Goal: Obtain resource: Download file/media

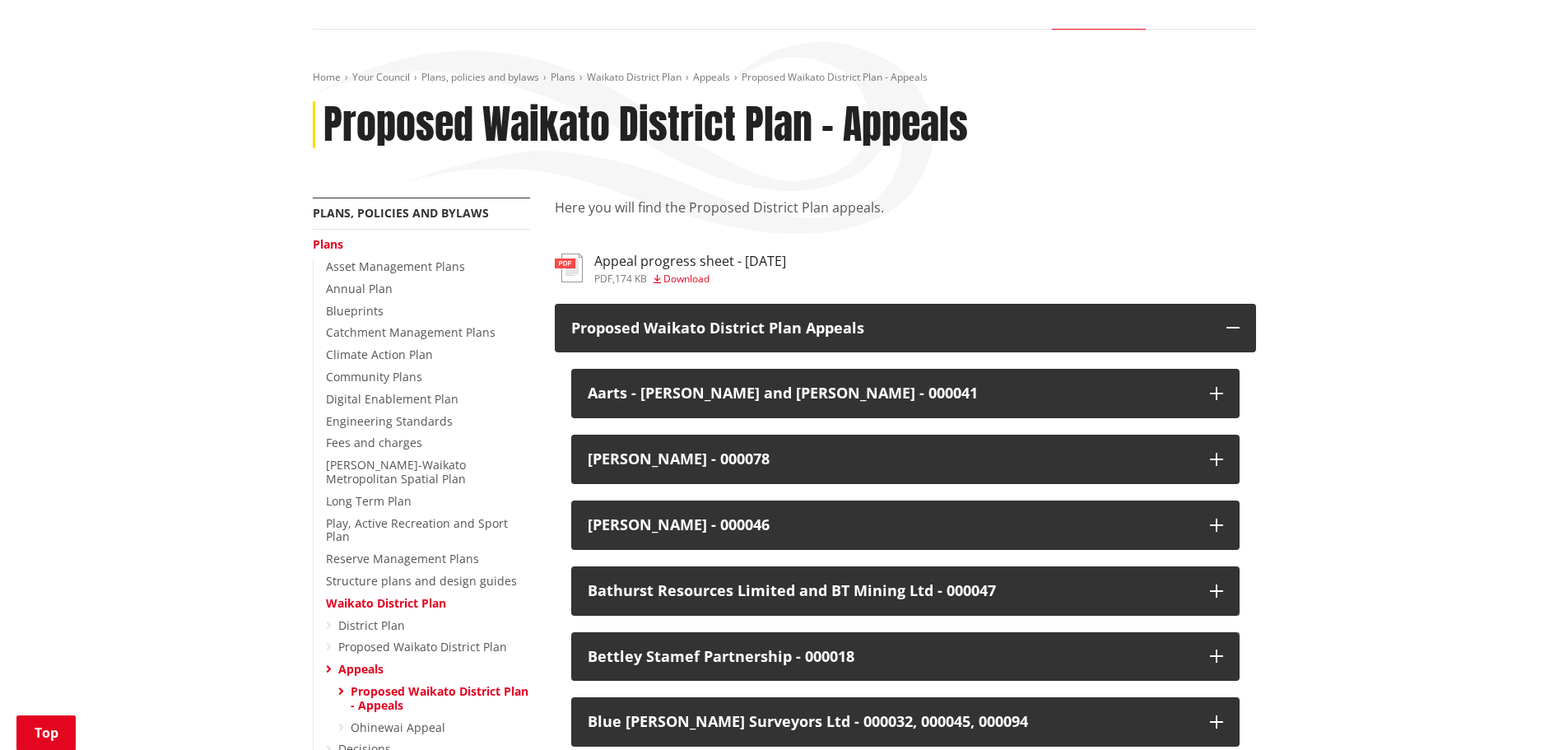
scroll to position [238, 0]
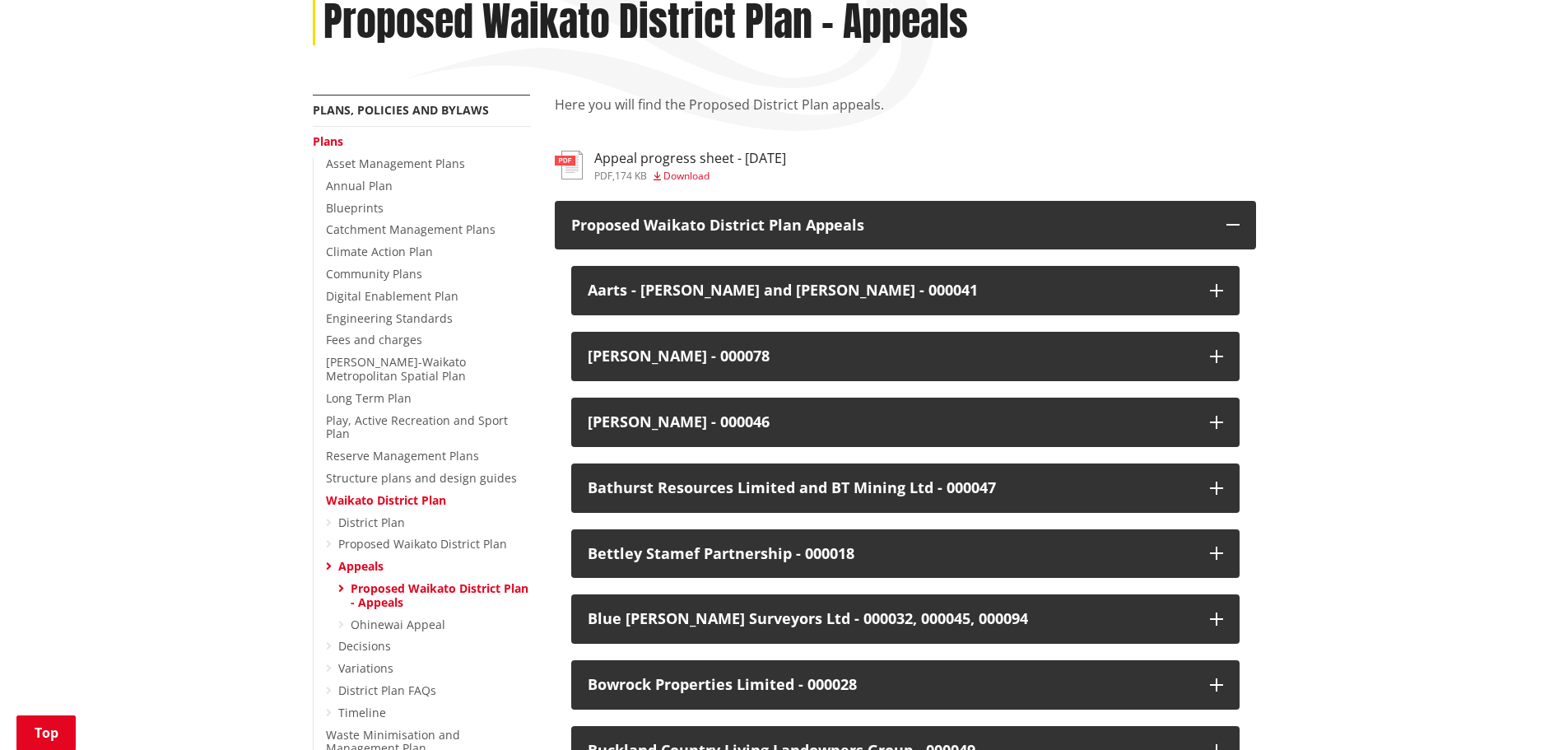
click at [362, 558] on link "Appeals" at bounding box center [361, 566] width 45 height 15
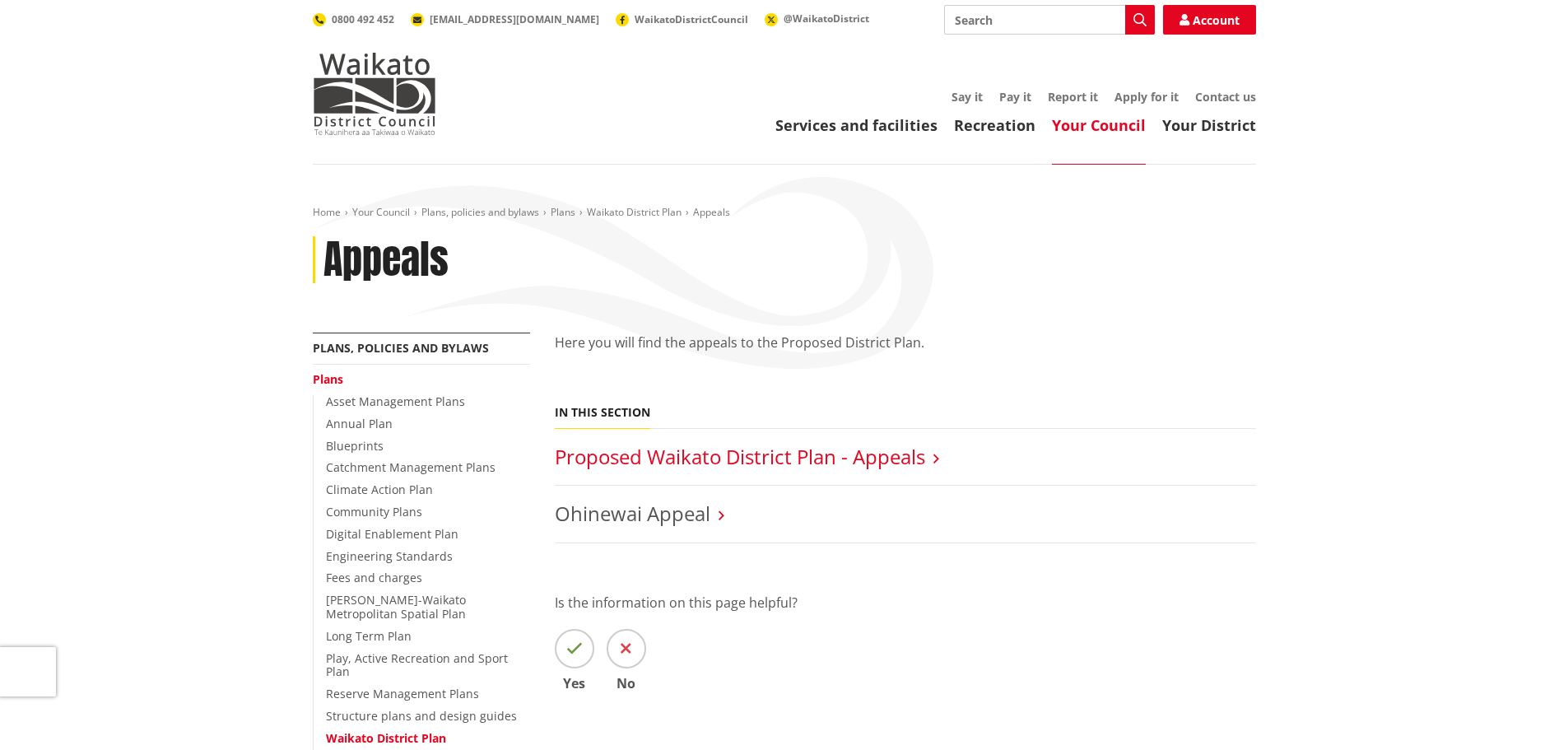
click at [684, 454] on link "Proposed Waikato District Plan - Appeals" at bounding box center [740, 456] width 370 height 27
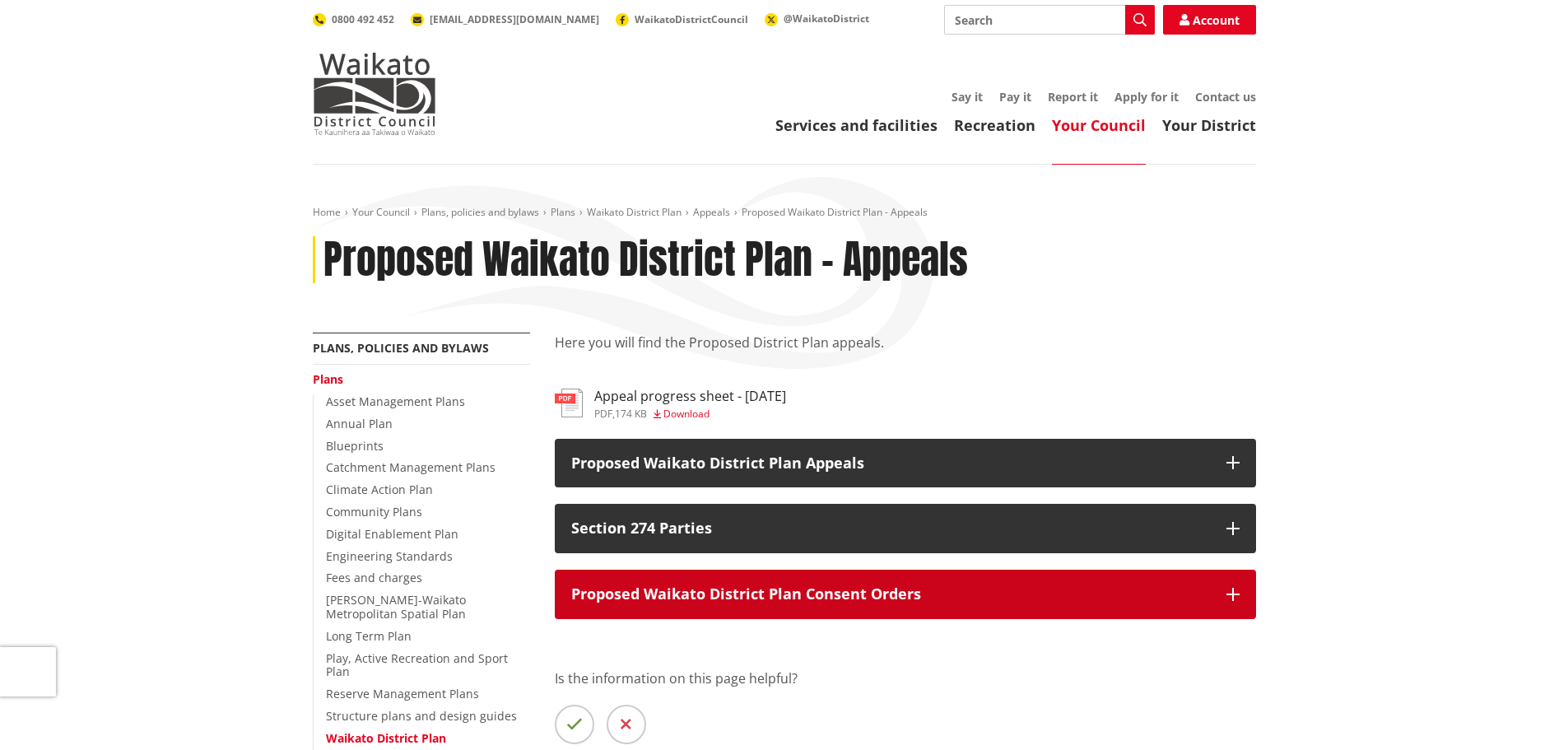
click at [1236, 597] on icon "button" at bounding box center [1233, 595] width 14 height 13
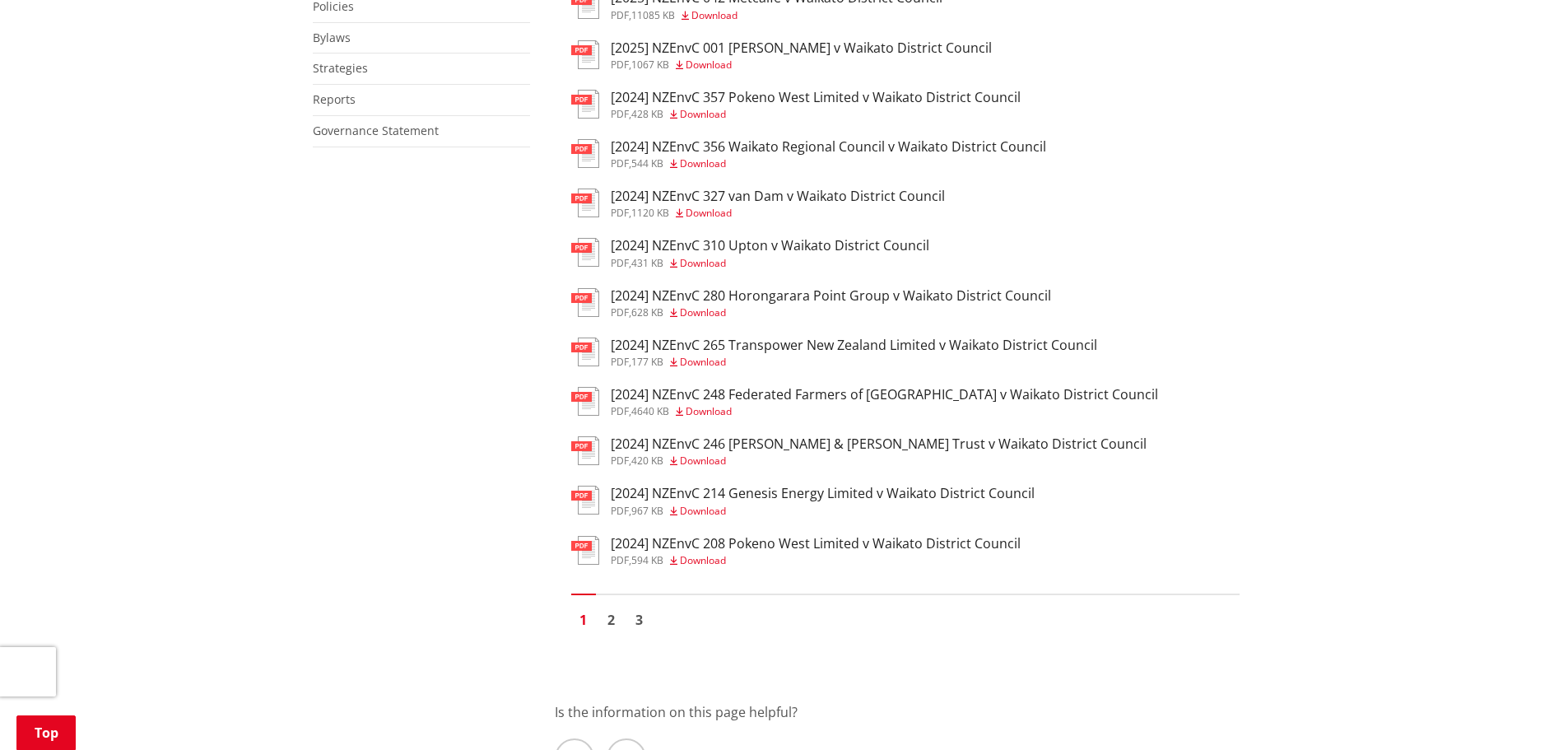
scroll to position [1070, 0]
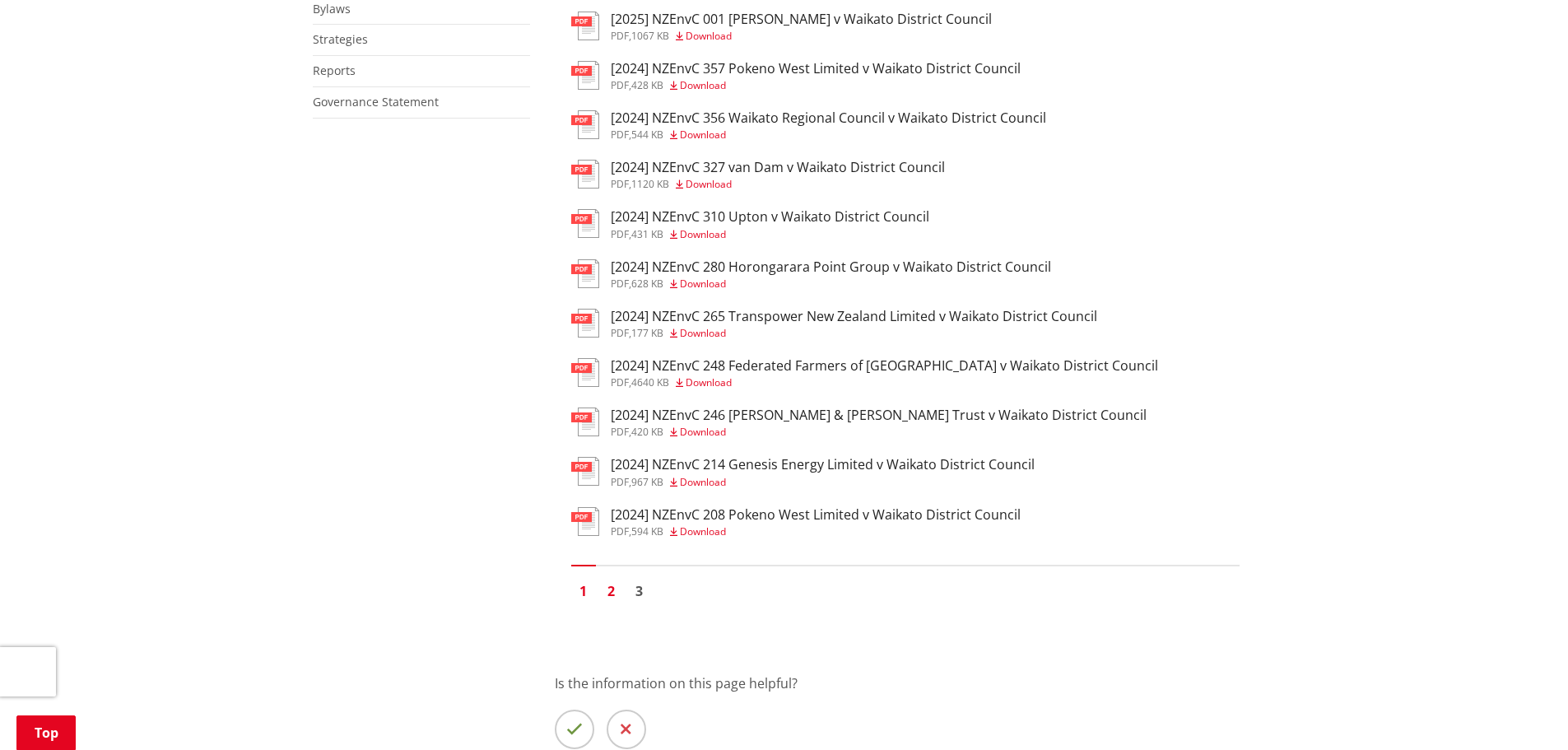
click at [618, 592] on link "2" at bounding box center [611, 591] width 25 height 25
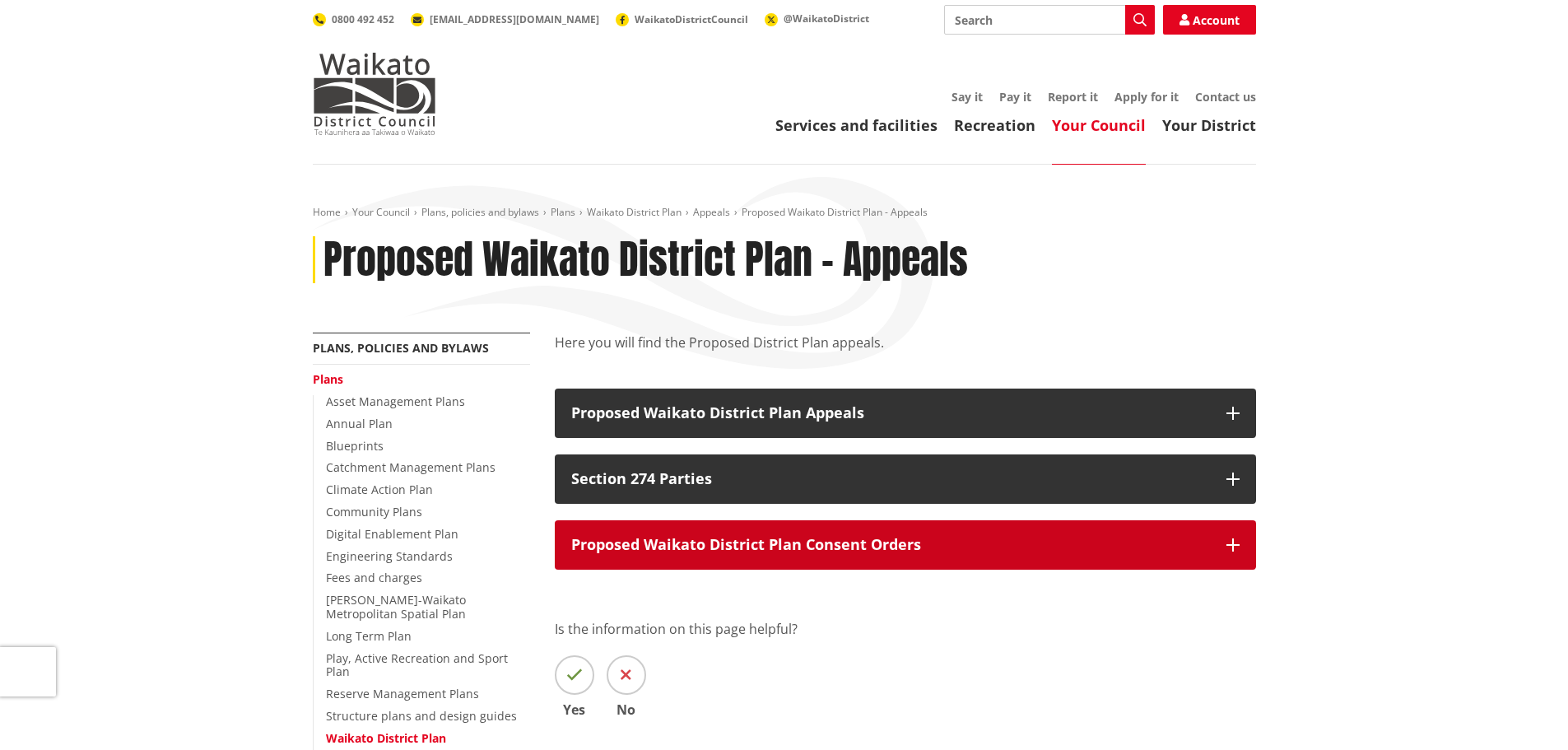
click at [1235, 544] on icon "button" at bounding box center [1233, 545] width 14 height 13
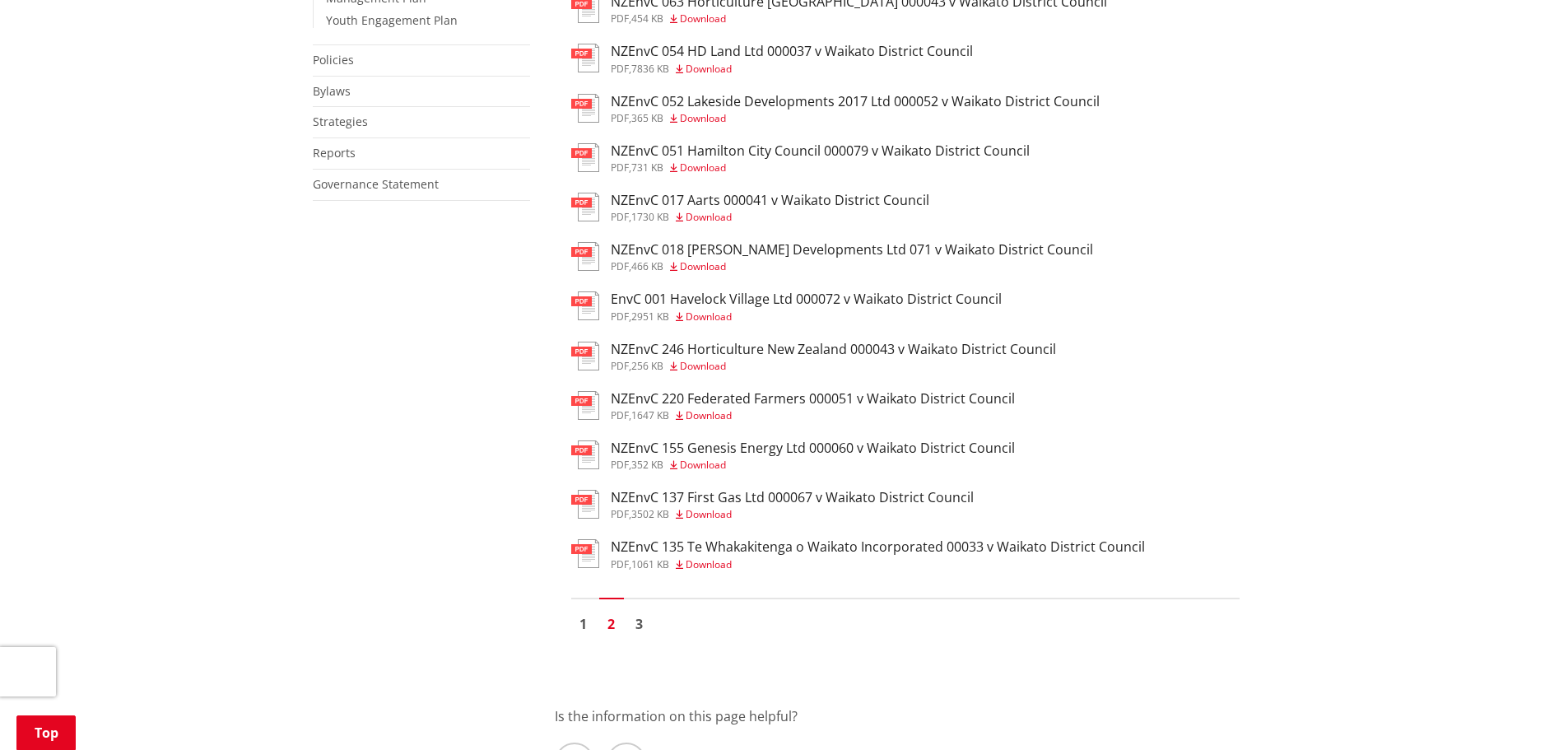
scroll to position [1070, 0]
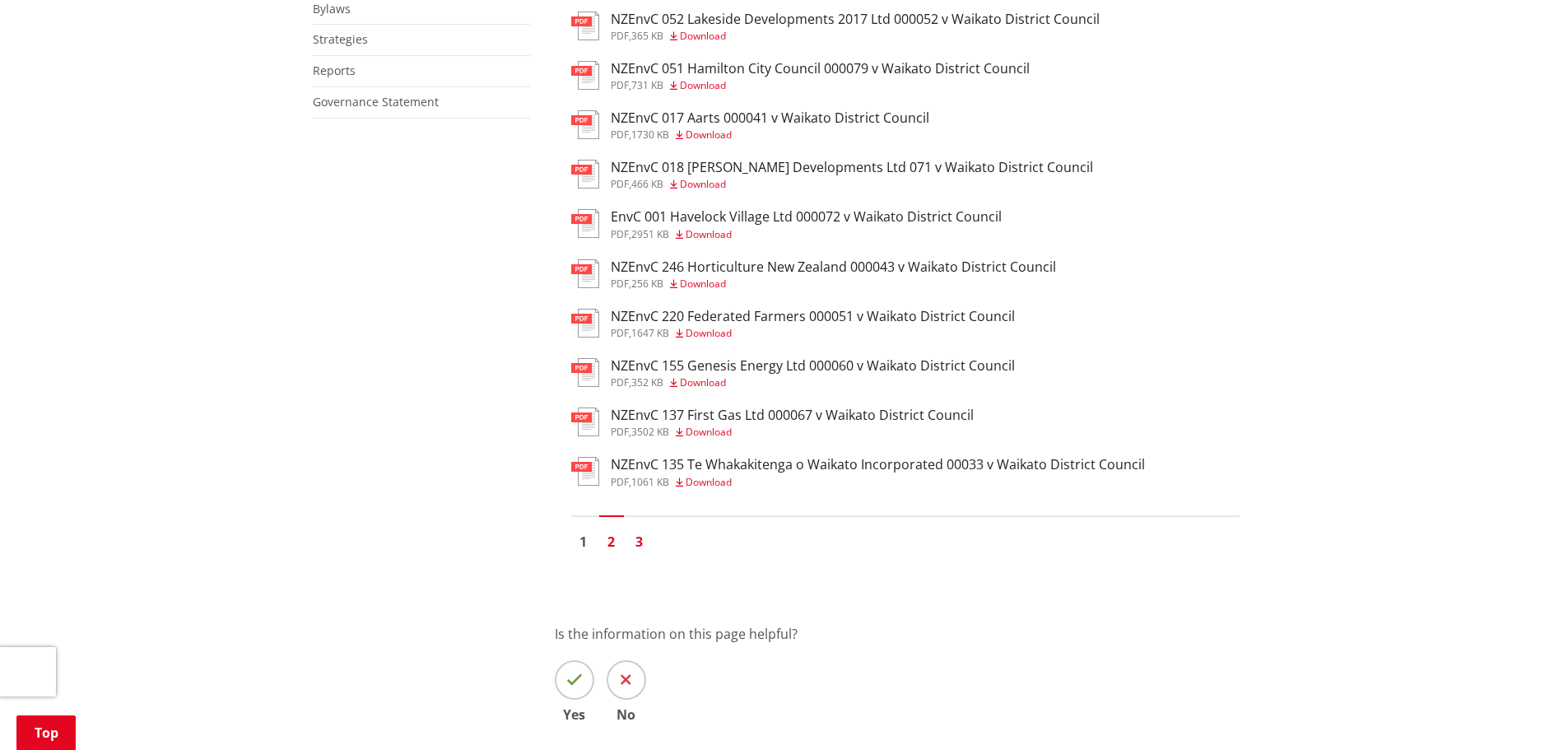
click at [638, 543] on link "3" at bounding box center [640, 542] width 25 height 25
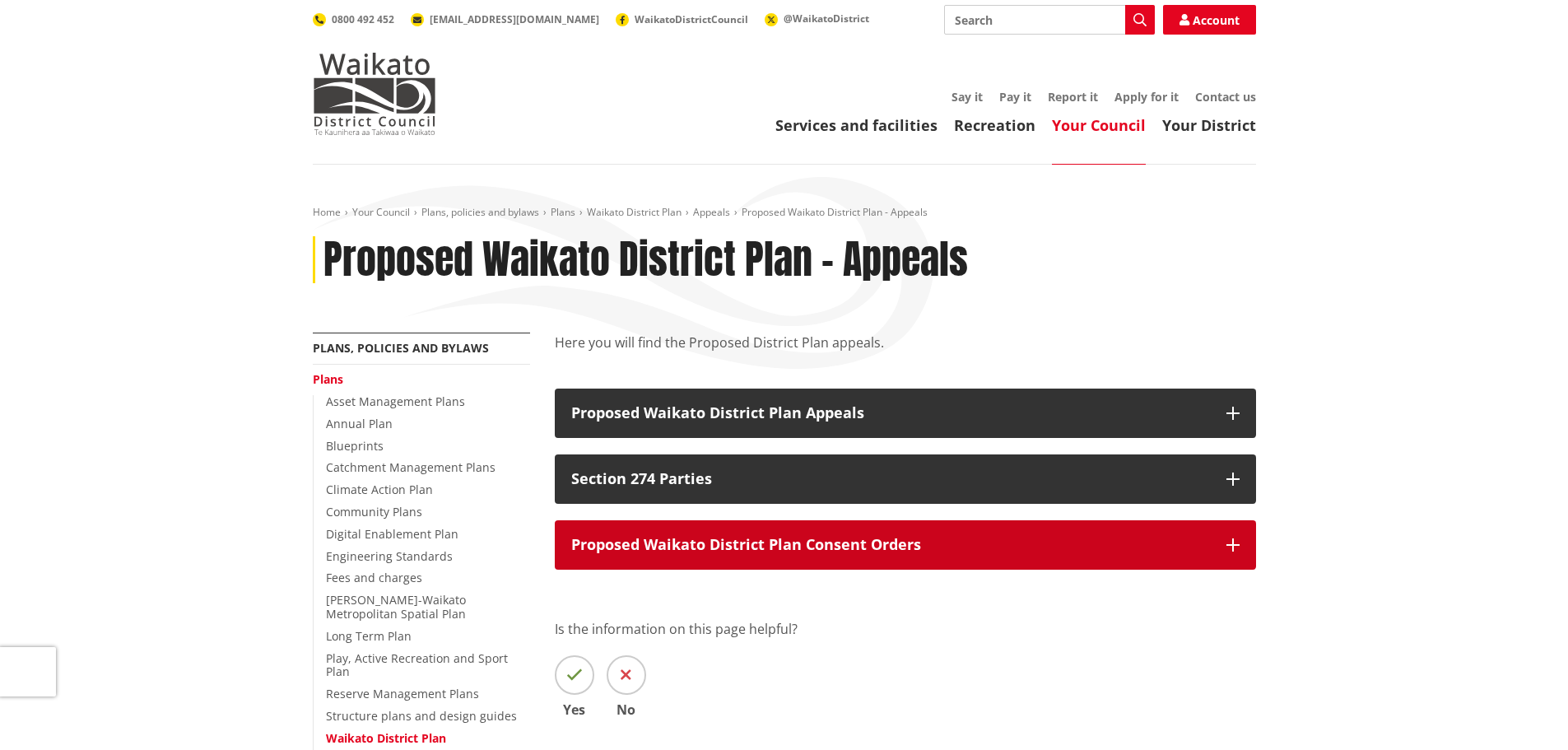
click at [1230, 548] on icon "button" at bounding box center [1233, 545] width 14 height 13
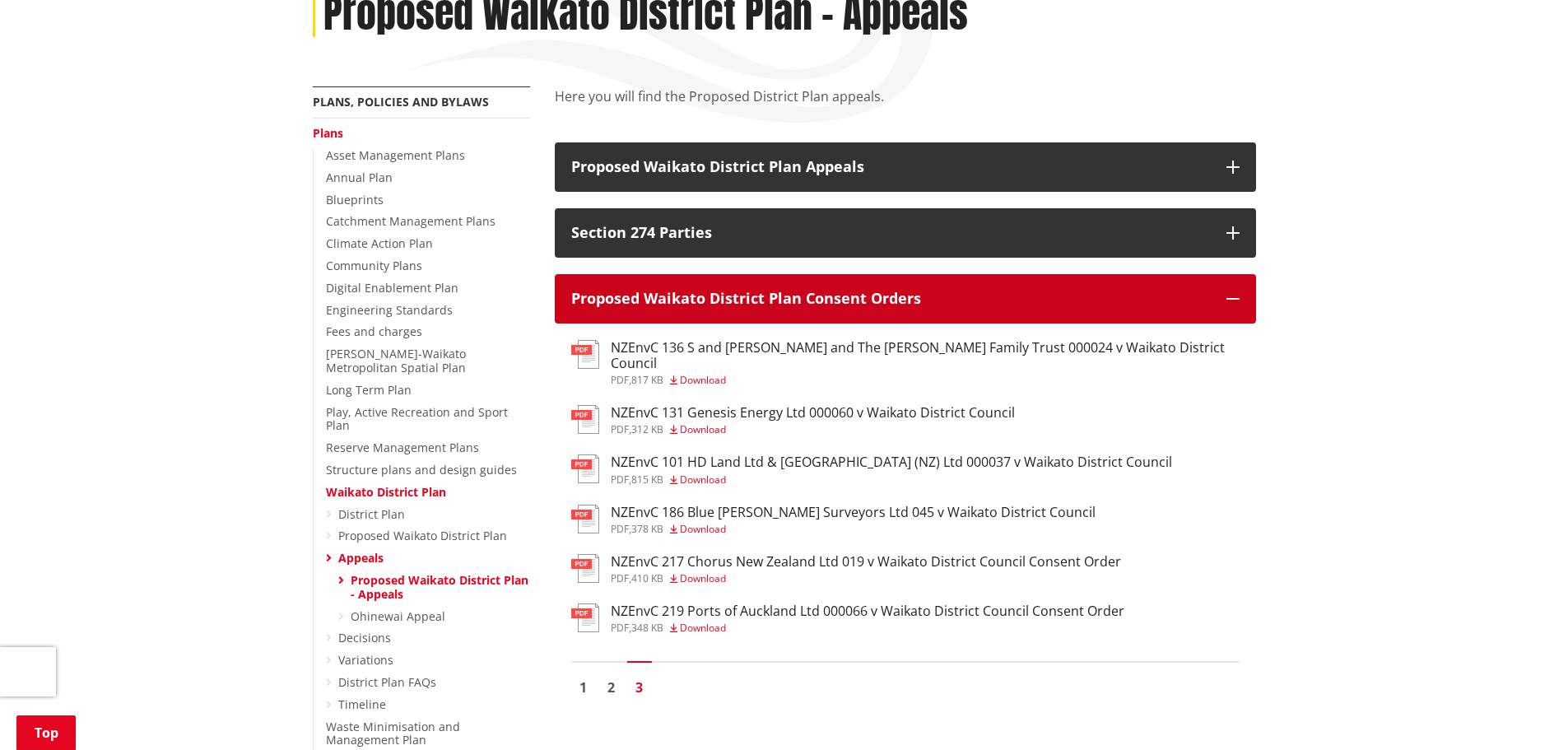
scroll to position [247, 0]
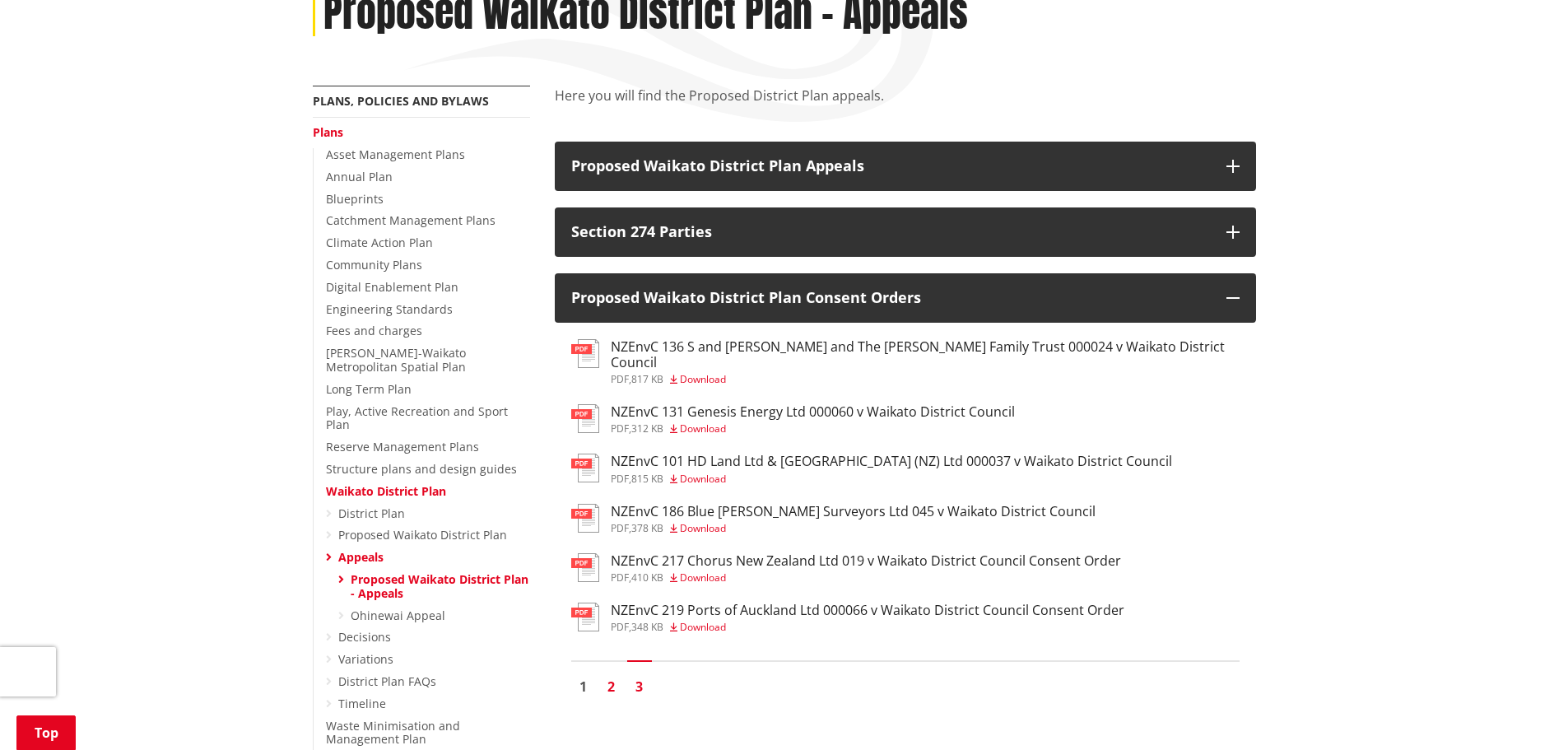
click at [614, 674] on link "2" at bounding box center [611, 686] width 25 height 25
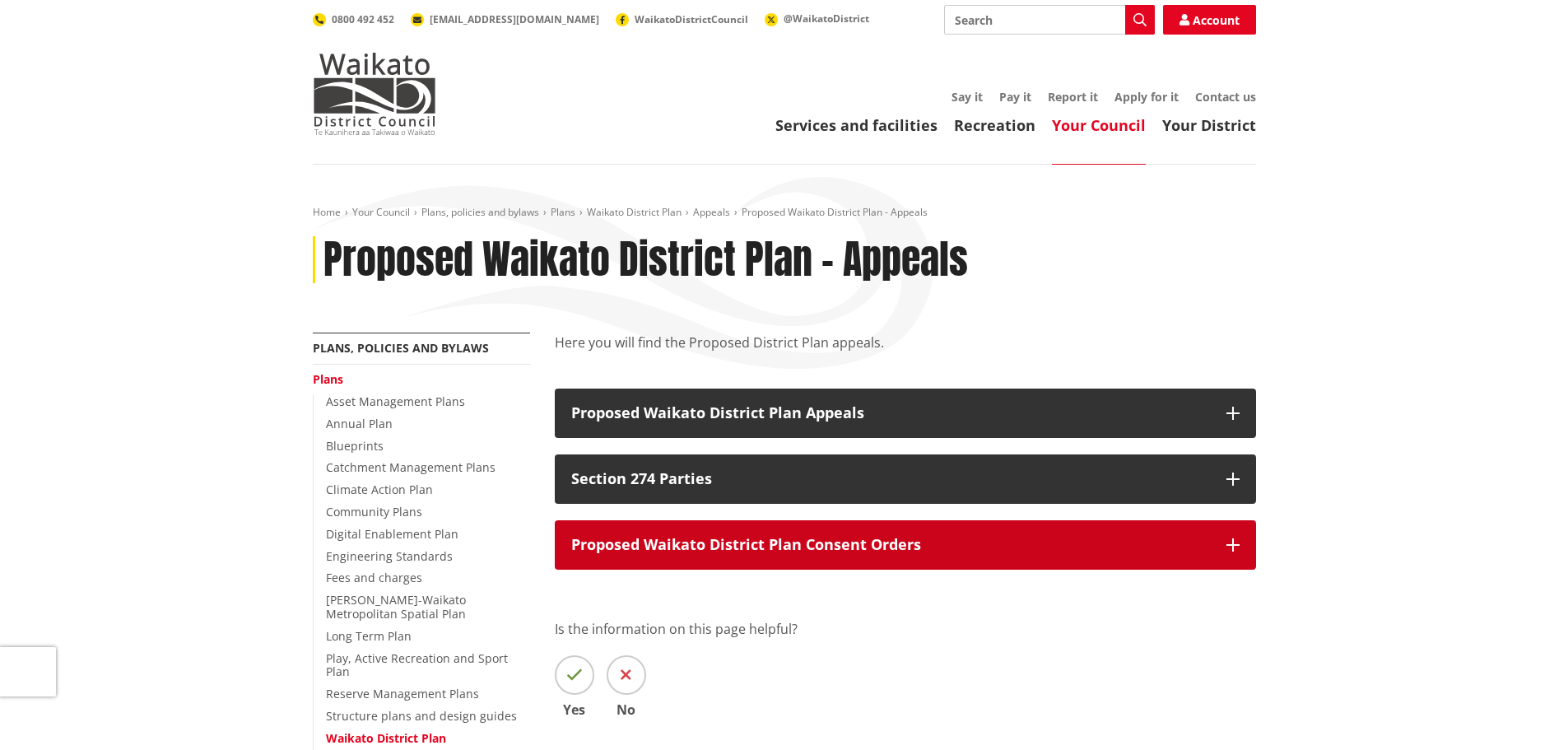
click at [1236, 542] on icon "button" at bounding box center [1233, 545] width 14 height 13
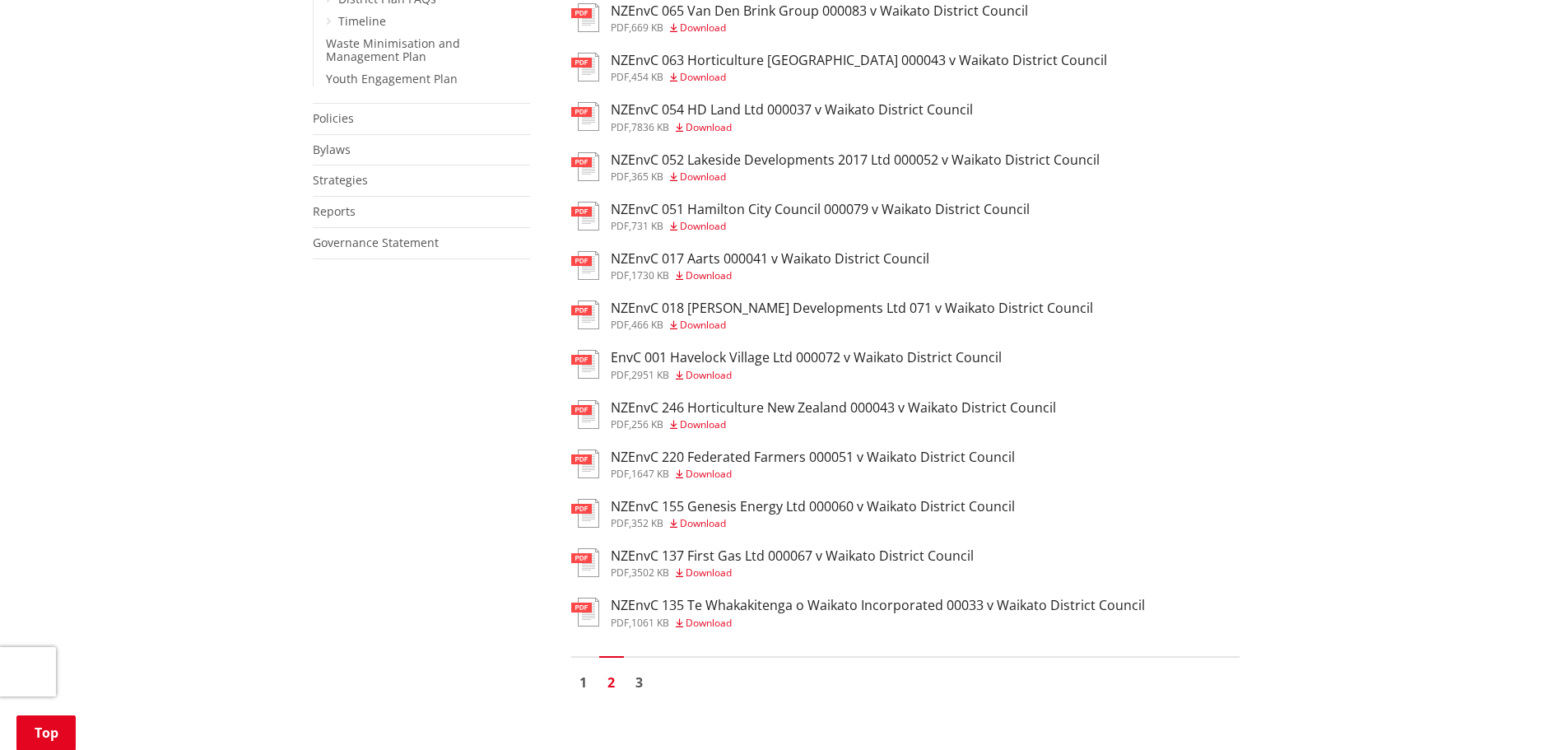
scroll to position [1070, 0]
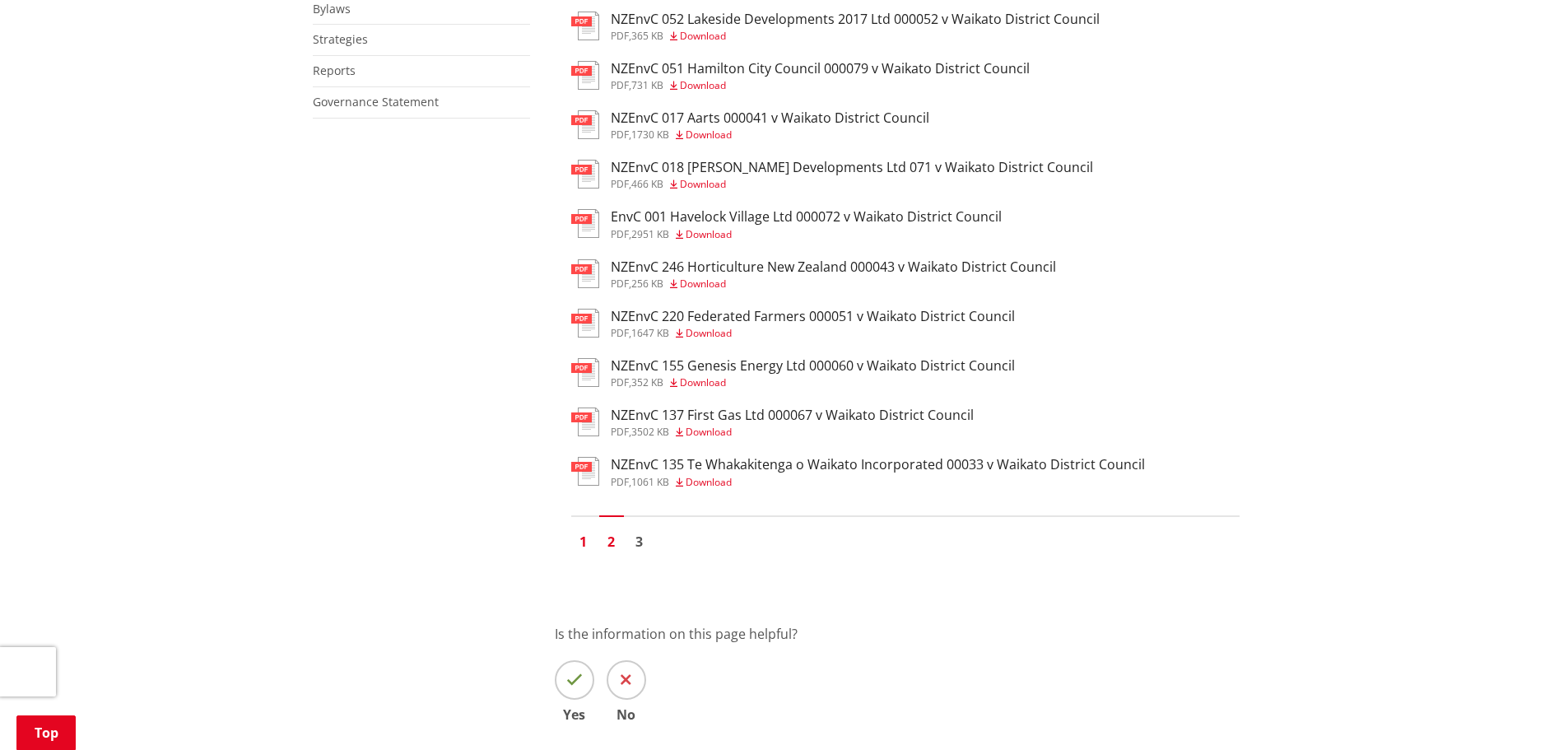
click at [587, 543] on link "1" at bounding box center [583, 542] width 25 height 25
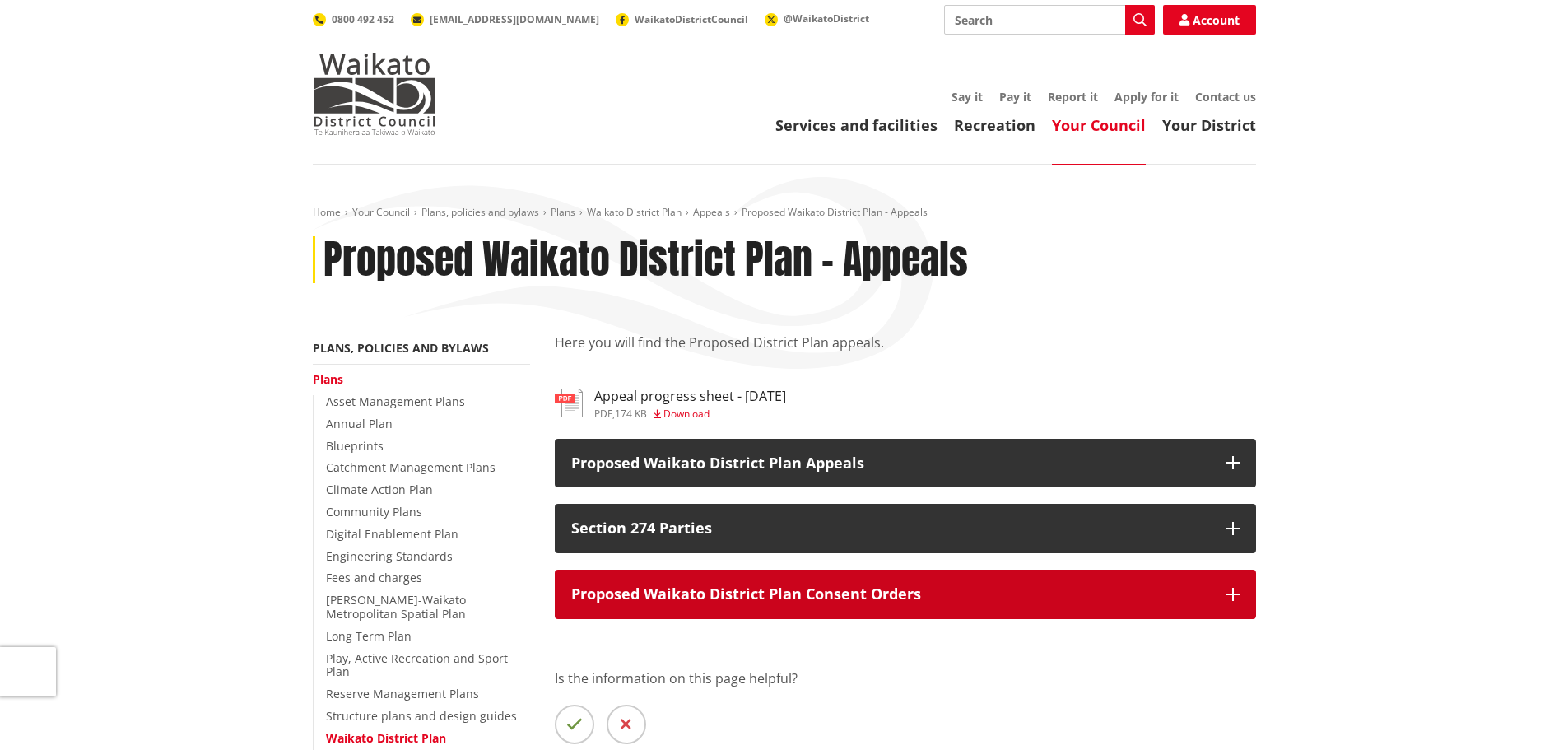
click at [1234, 595] on icon "button" at bounding box center [1233, 595] width 14 height 13
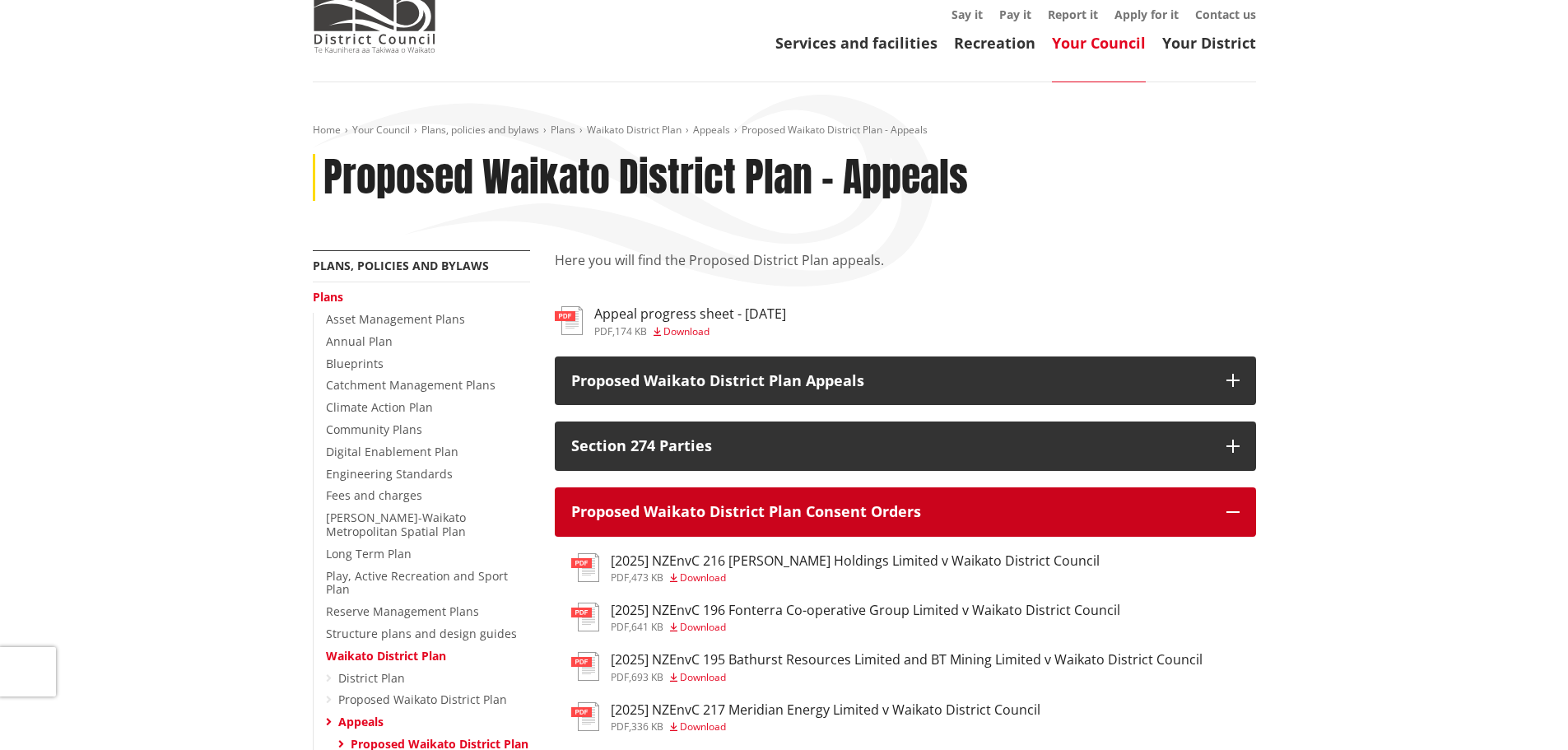
scroll to position [165, 0]
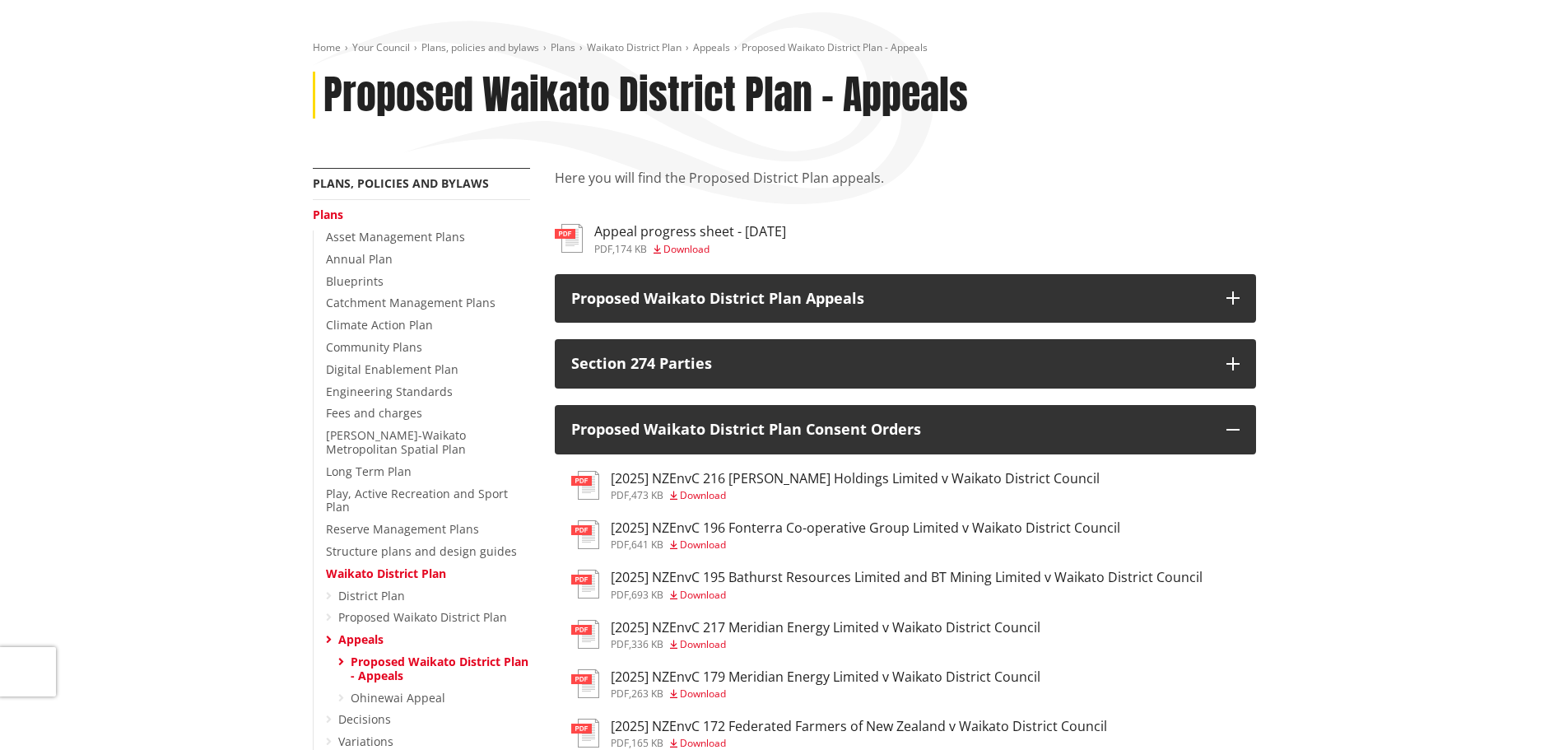
click at [695, 543] on span "Download" at bounding box center [703, 544] width 46 height 14
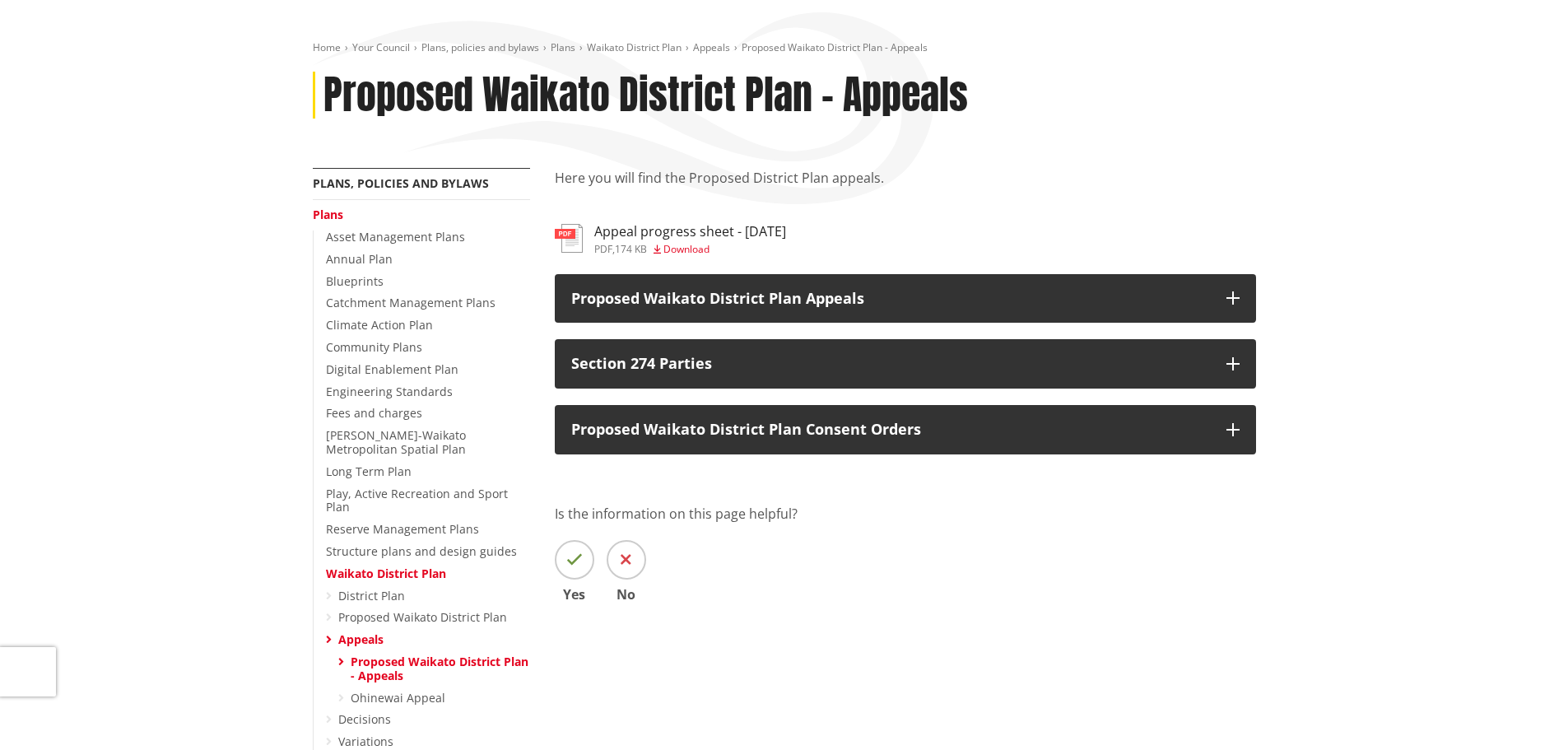
scroll to position [165, 0]
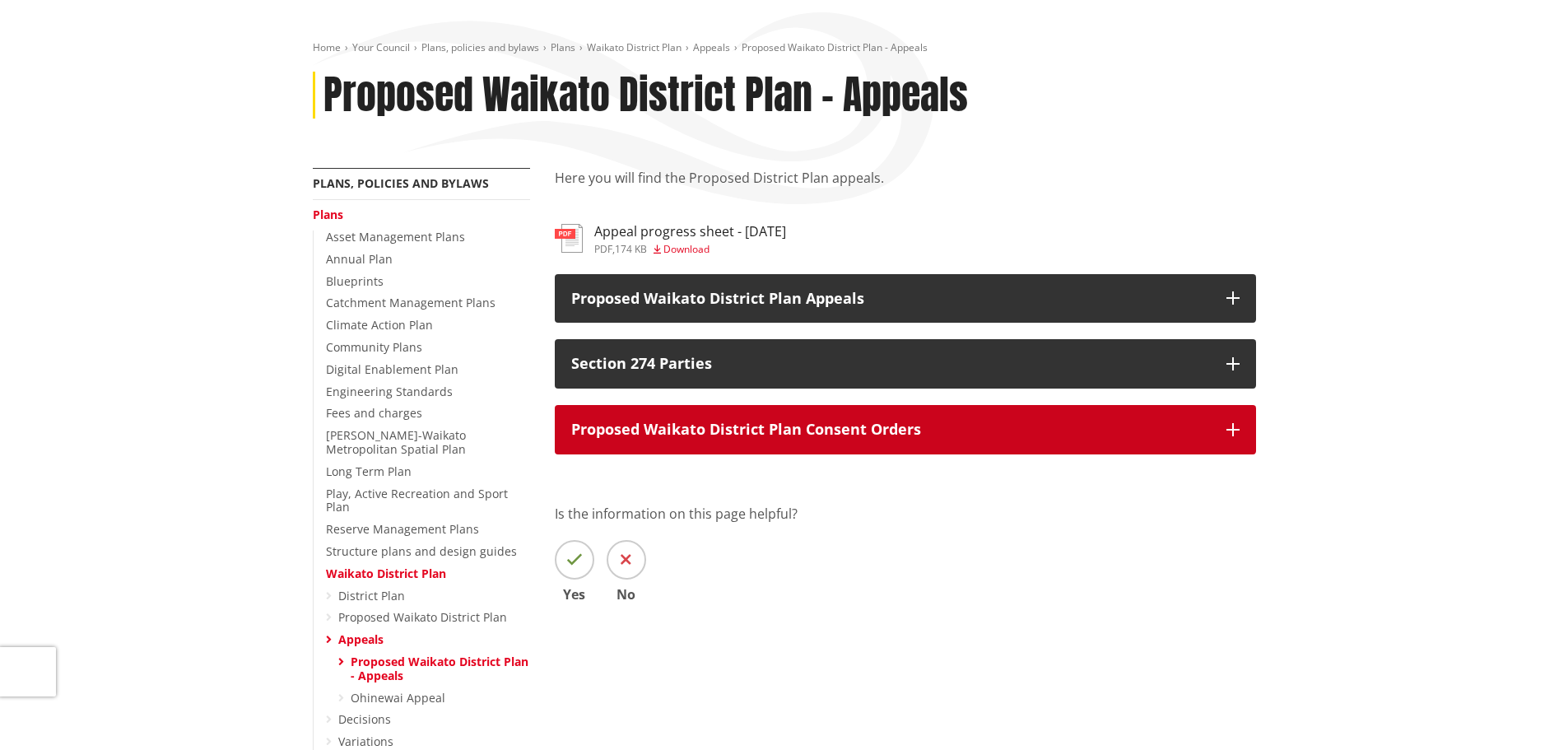
click at [1235, 429] on icon "button" at bounding box center [1233, 430] width 14 height 13
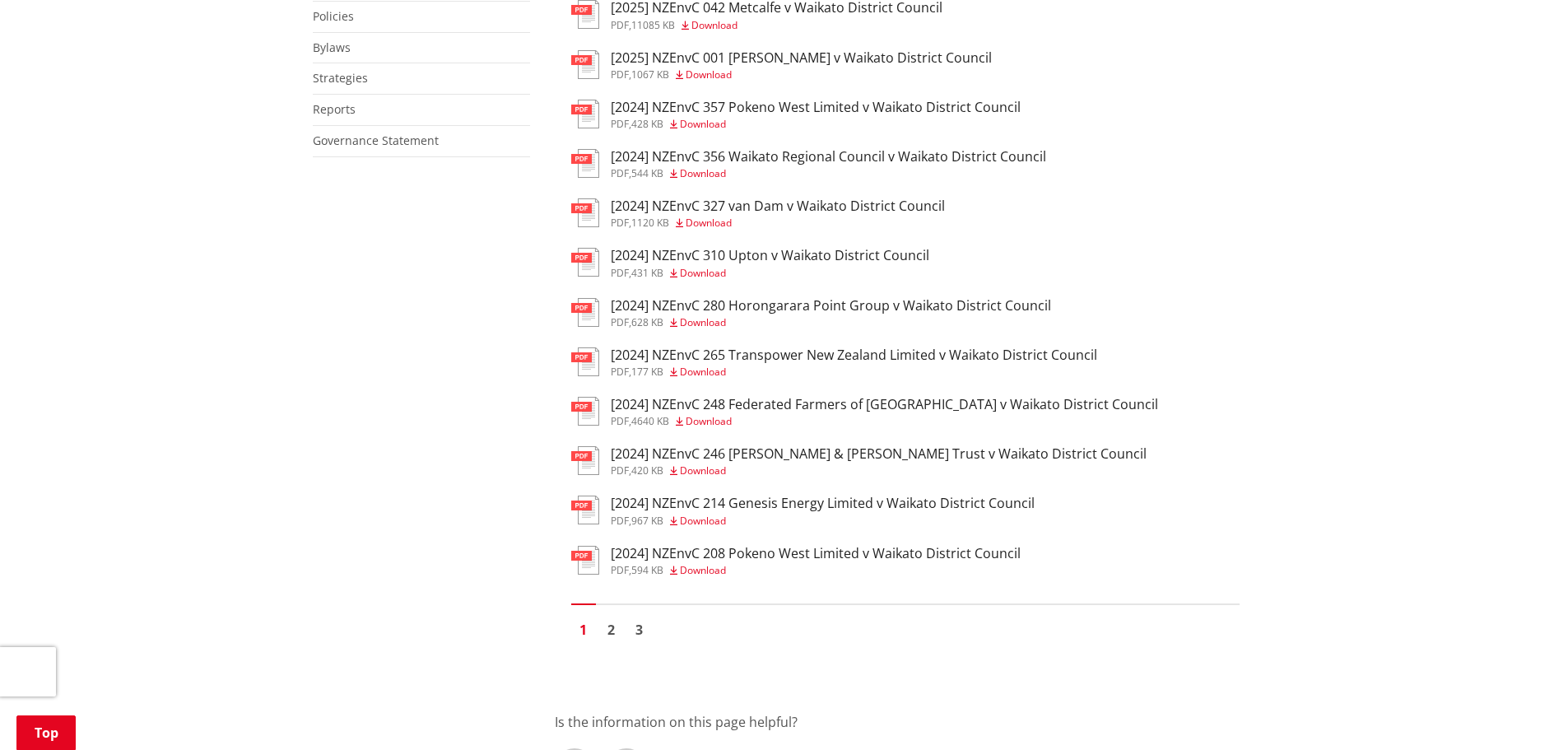
scroll to position [1070, 0]
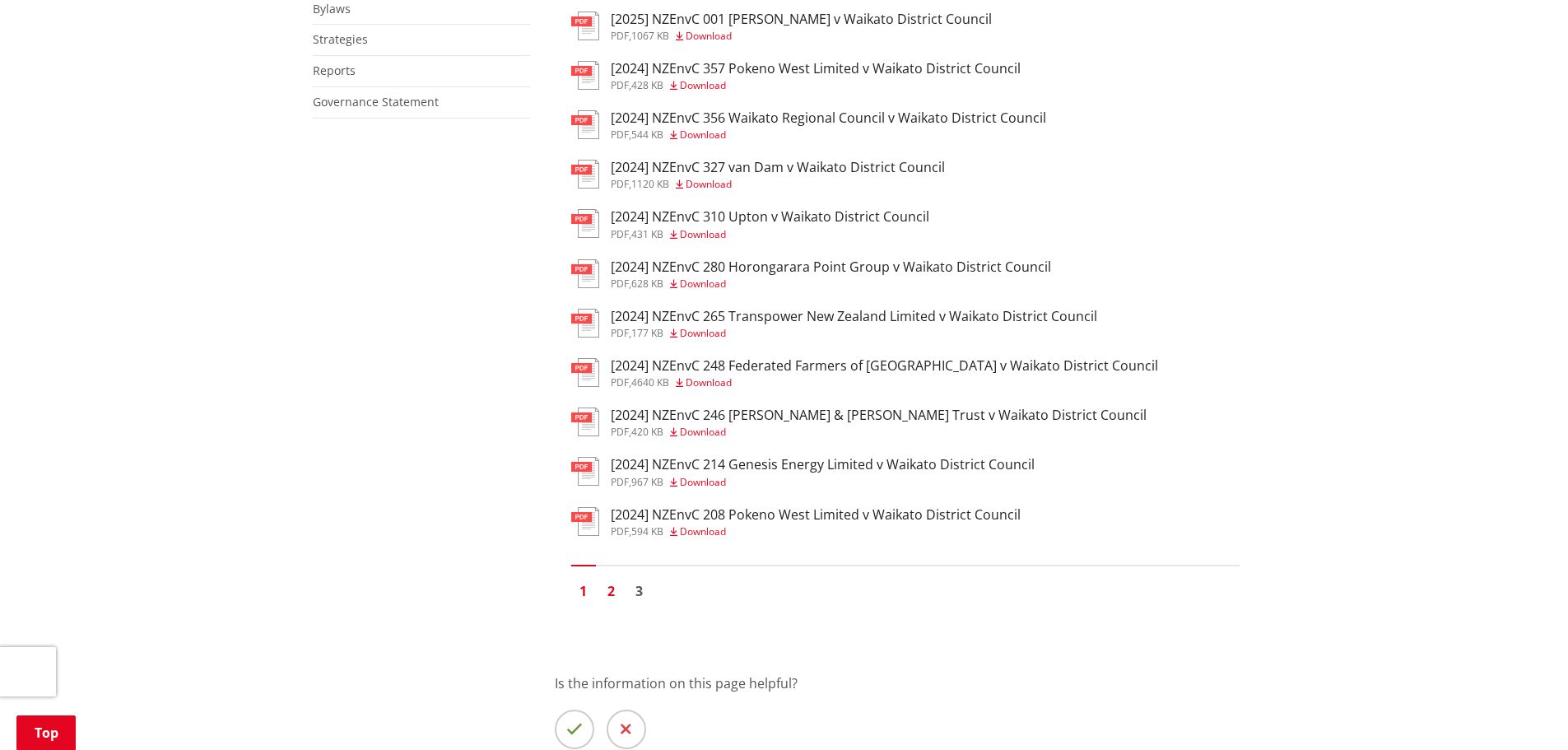
click at [611, 591] on link "2" at bounding box center [611, 591] width 25 height 25
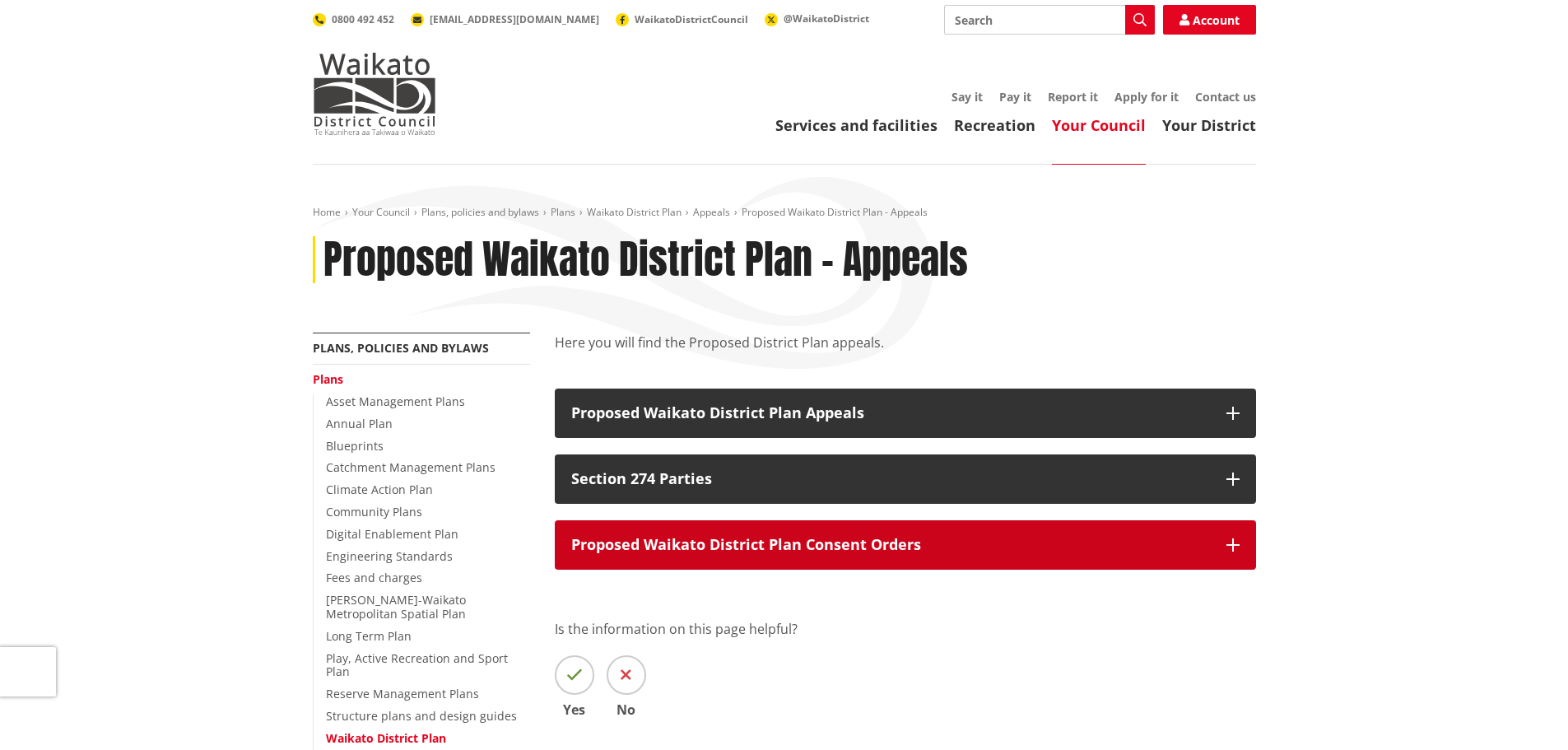
click at [1231, 545] on icon "button" at bounding box center [1233, 545] width 14 height 13
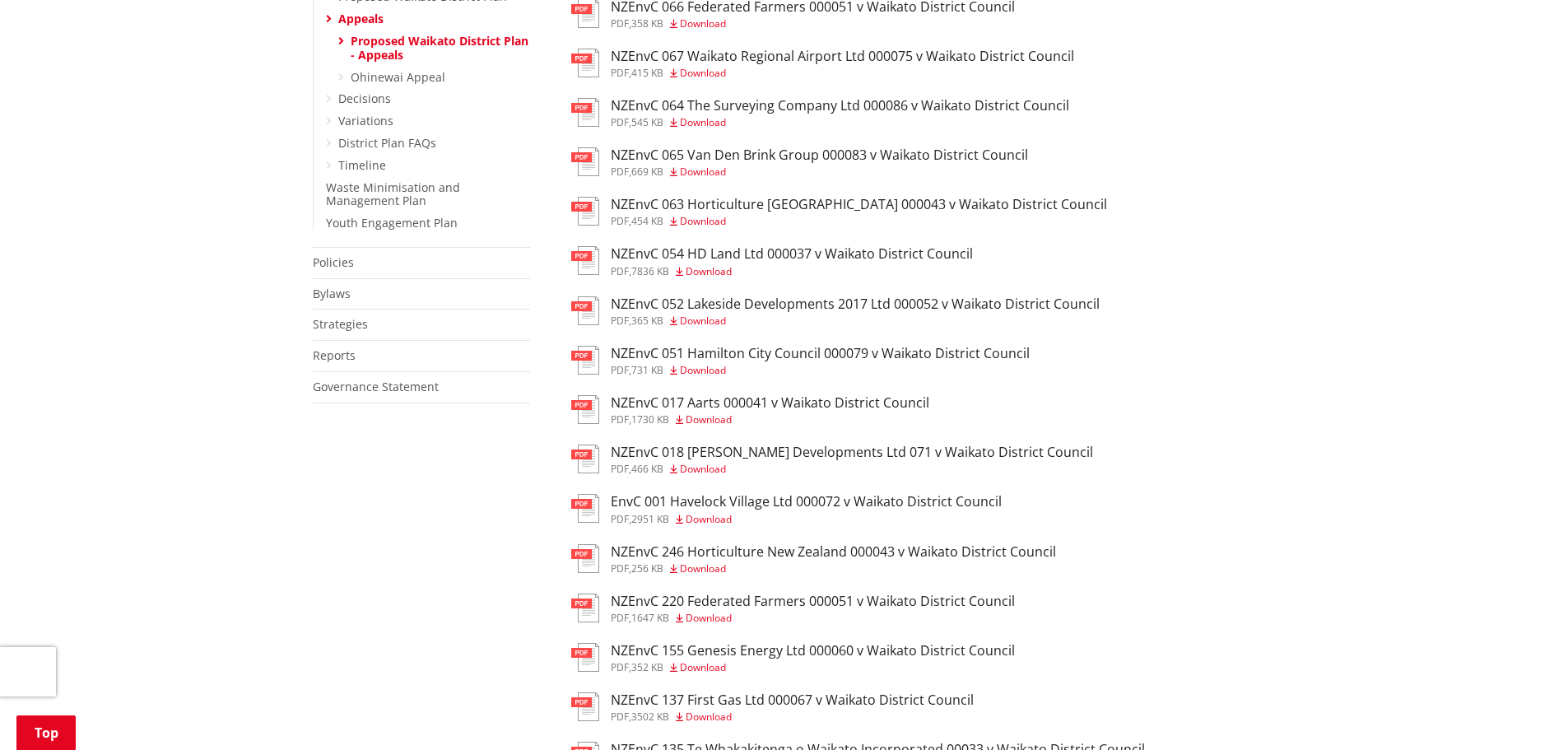
scroll to position [823, 0]
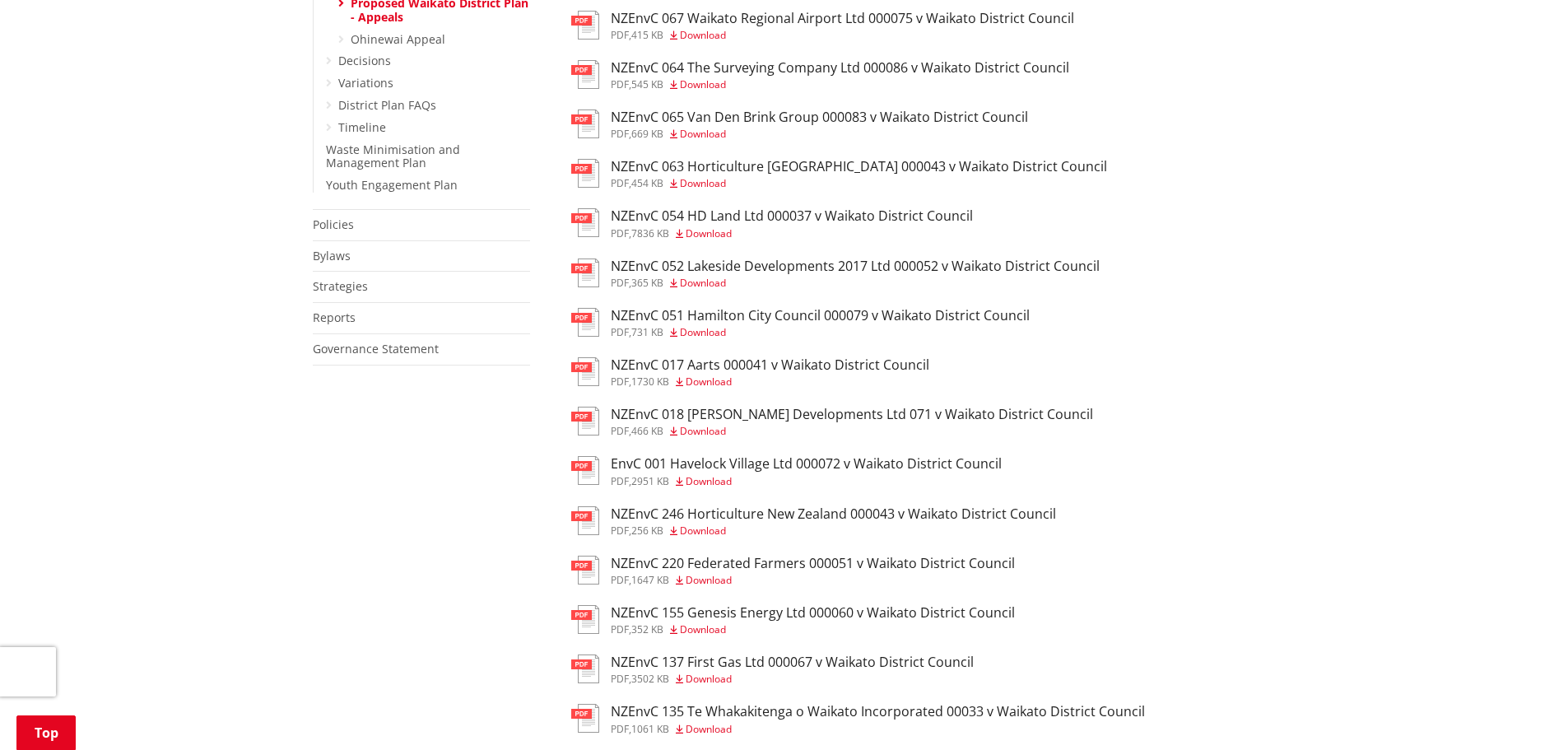
click at [714, 476] on span "Download" at bounding box center [709, 481] width 46 height 14
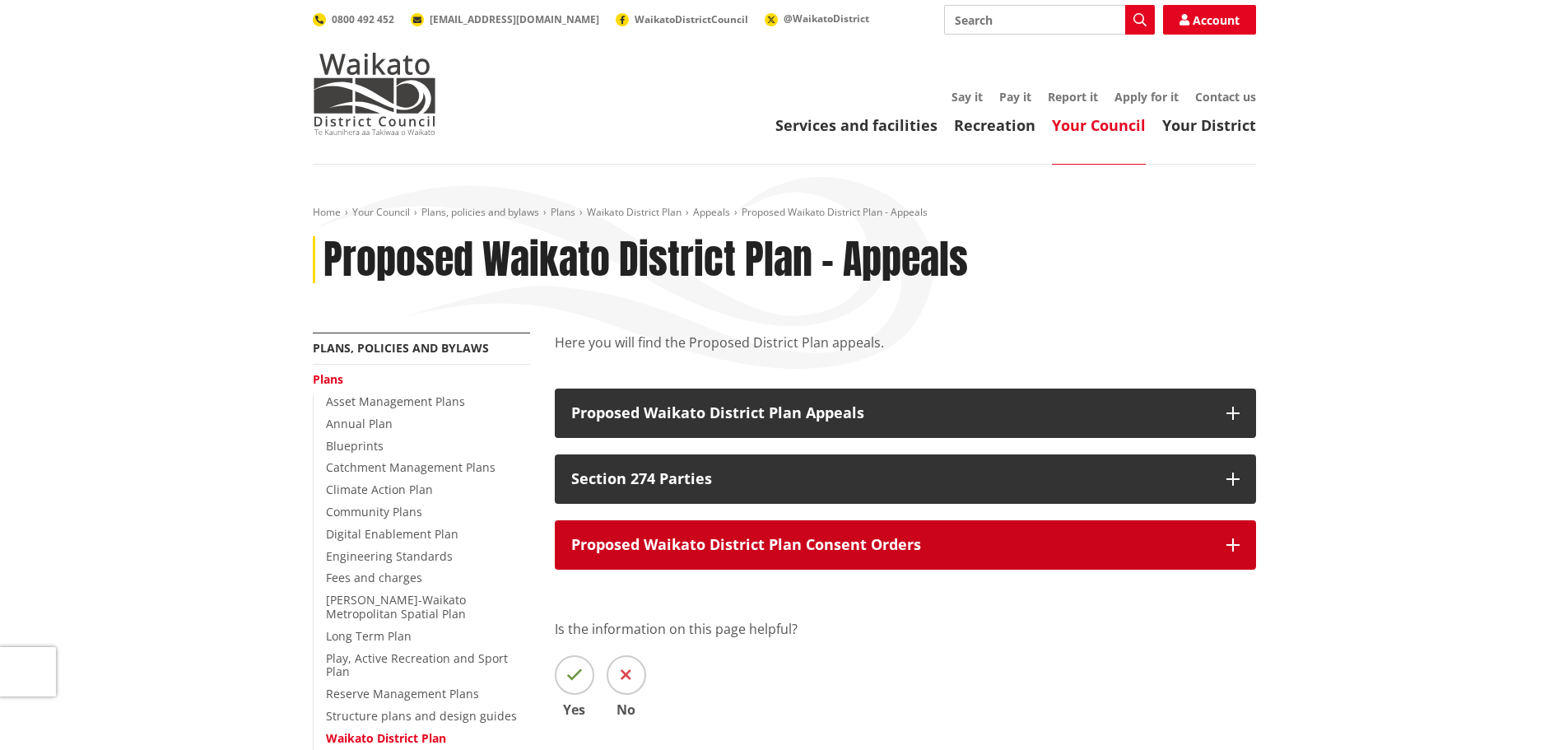
click at [1234, 542] on icon "button" at bounding box center [1233, 545] width 14 height 13
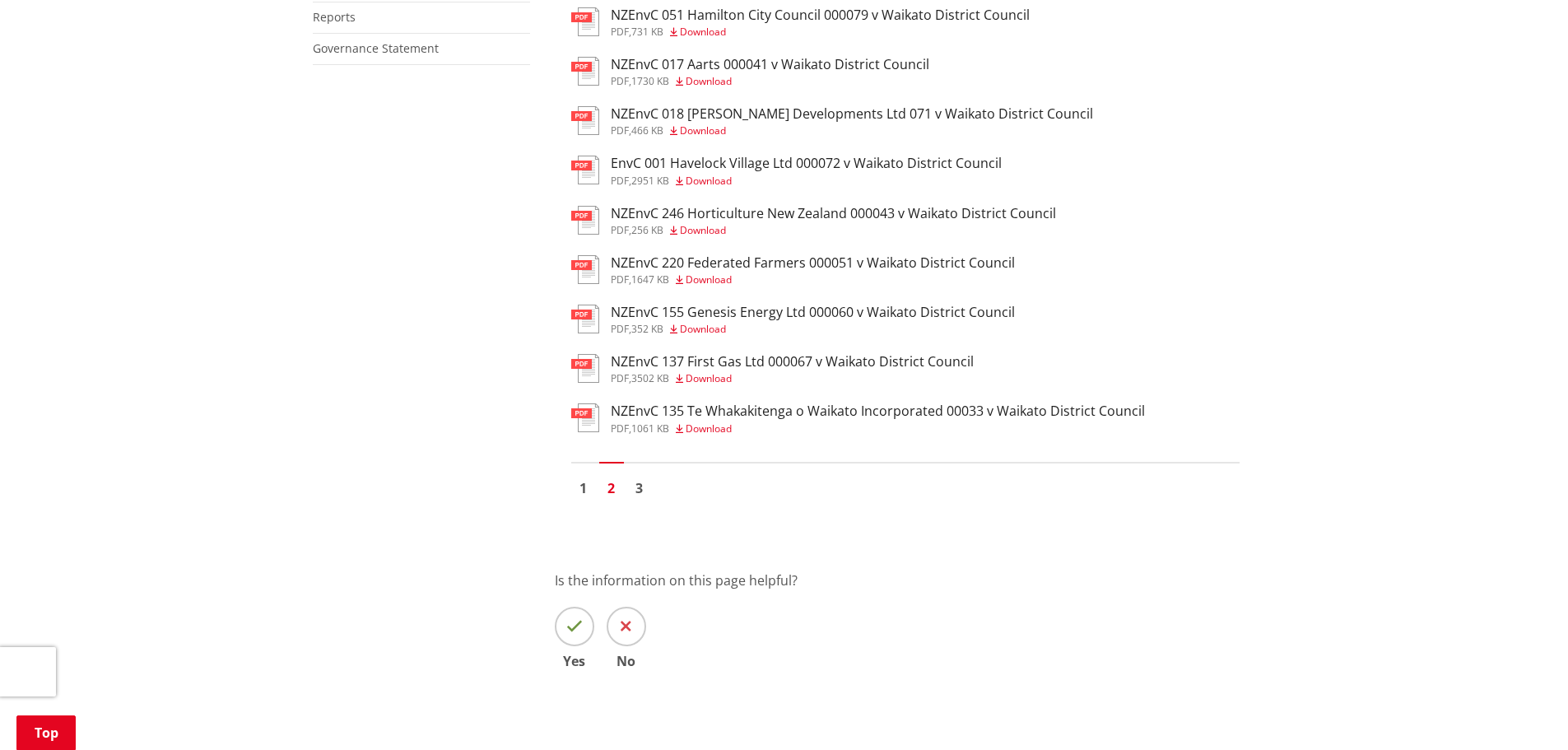
scroll to position [1152, 0]
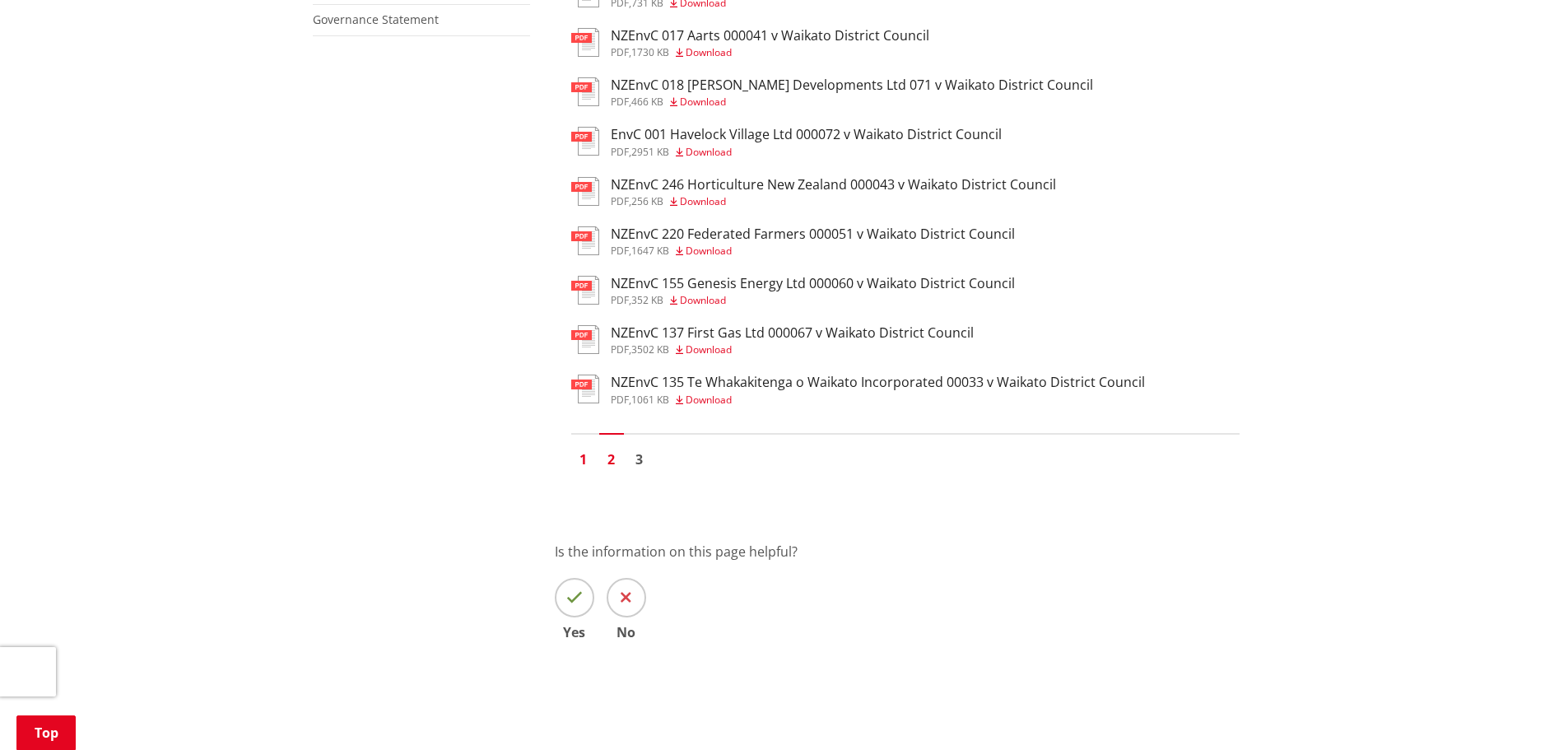
click at [582, 463] on link "1" at bounding box center [583, 460] width 25 height 25
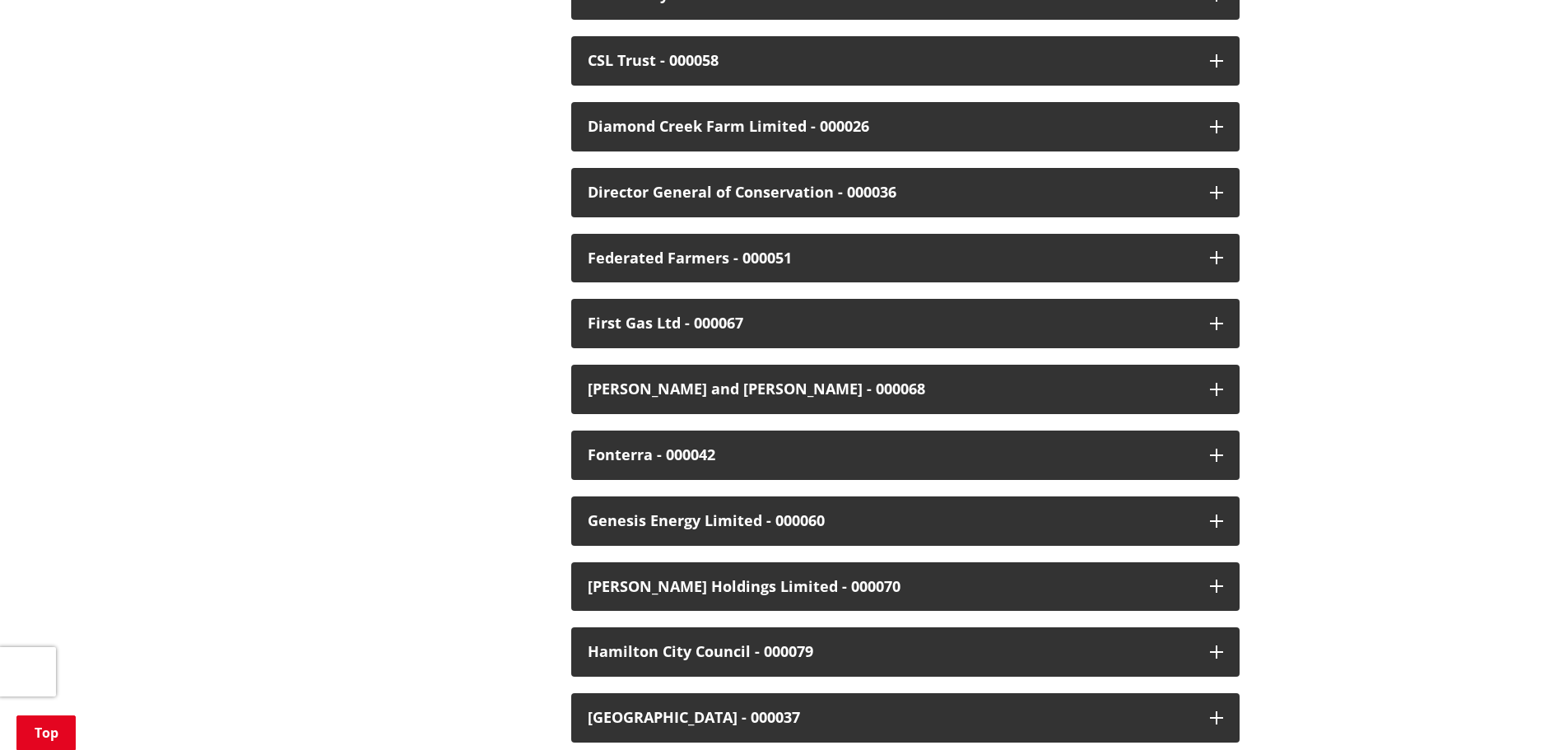
scroll to position [1070, 0]
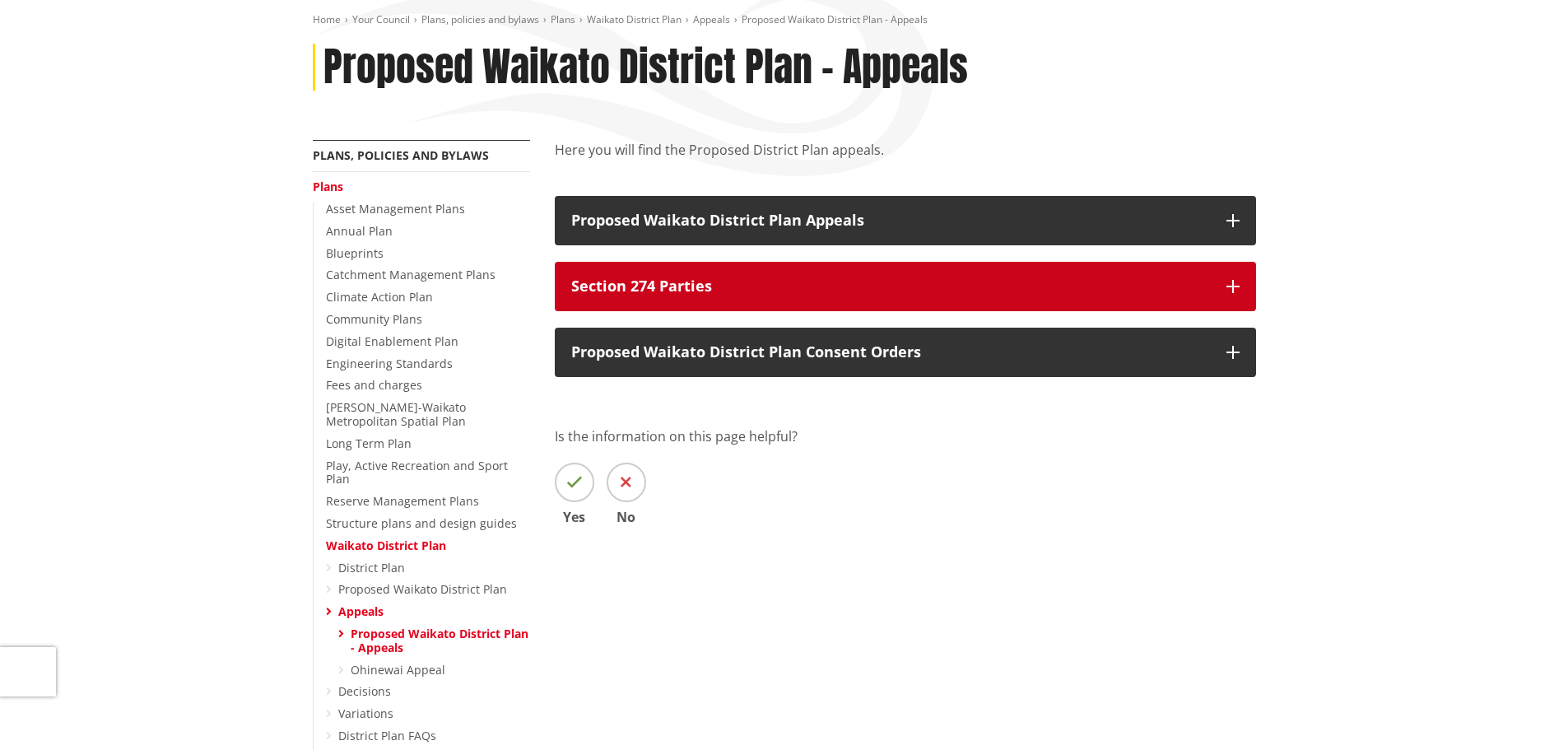
scroll to position [165, 0]
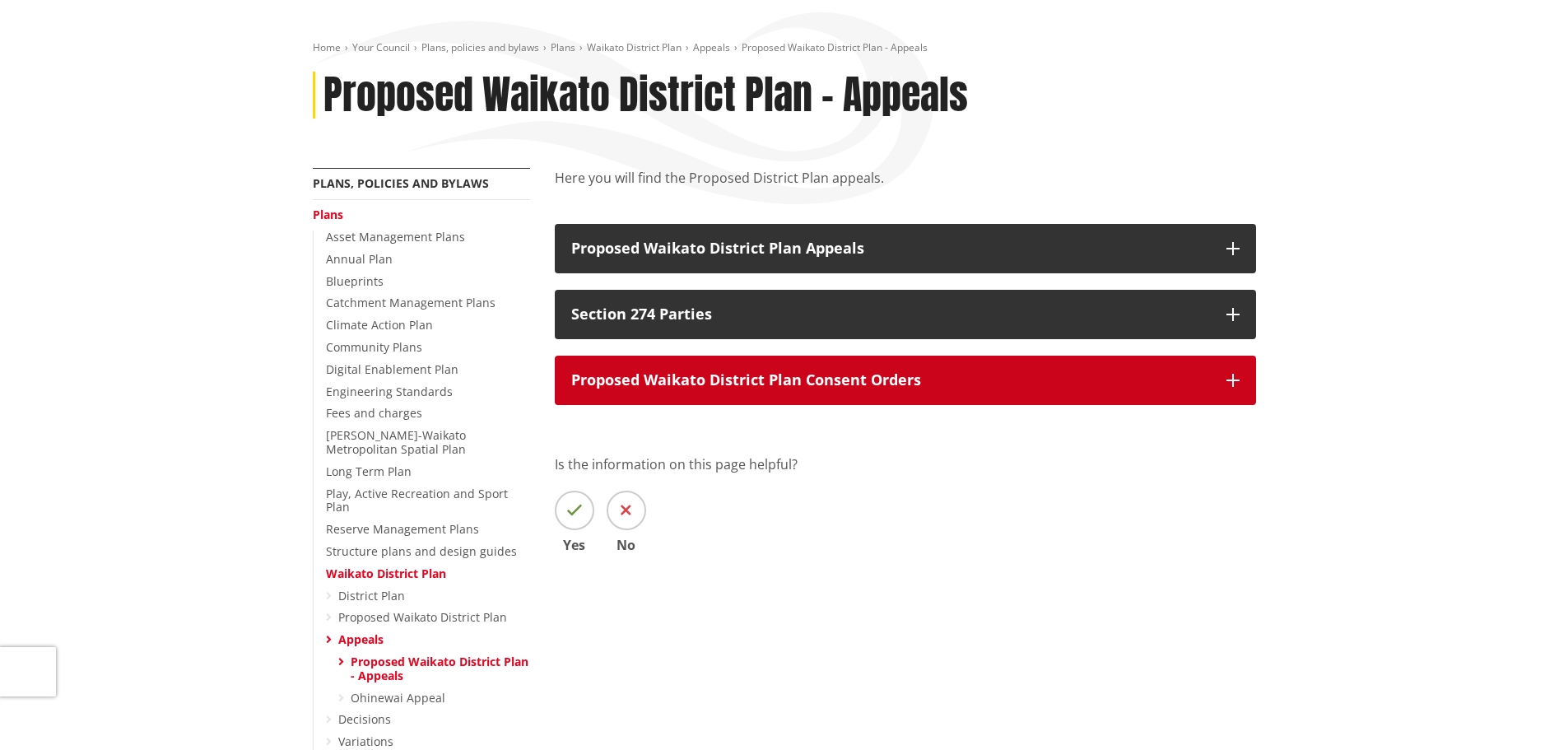
click at [1235, 385] on icon "button" at bounding box center [1233, 381] width 14 height 13
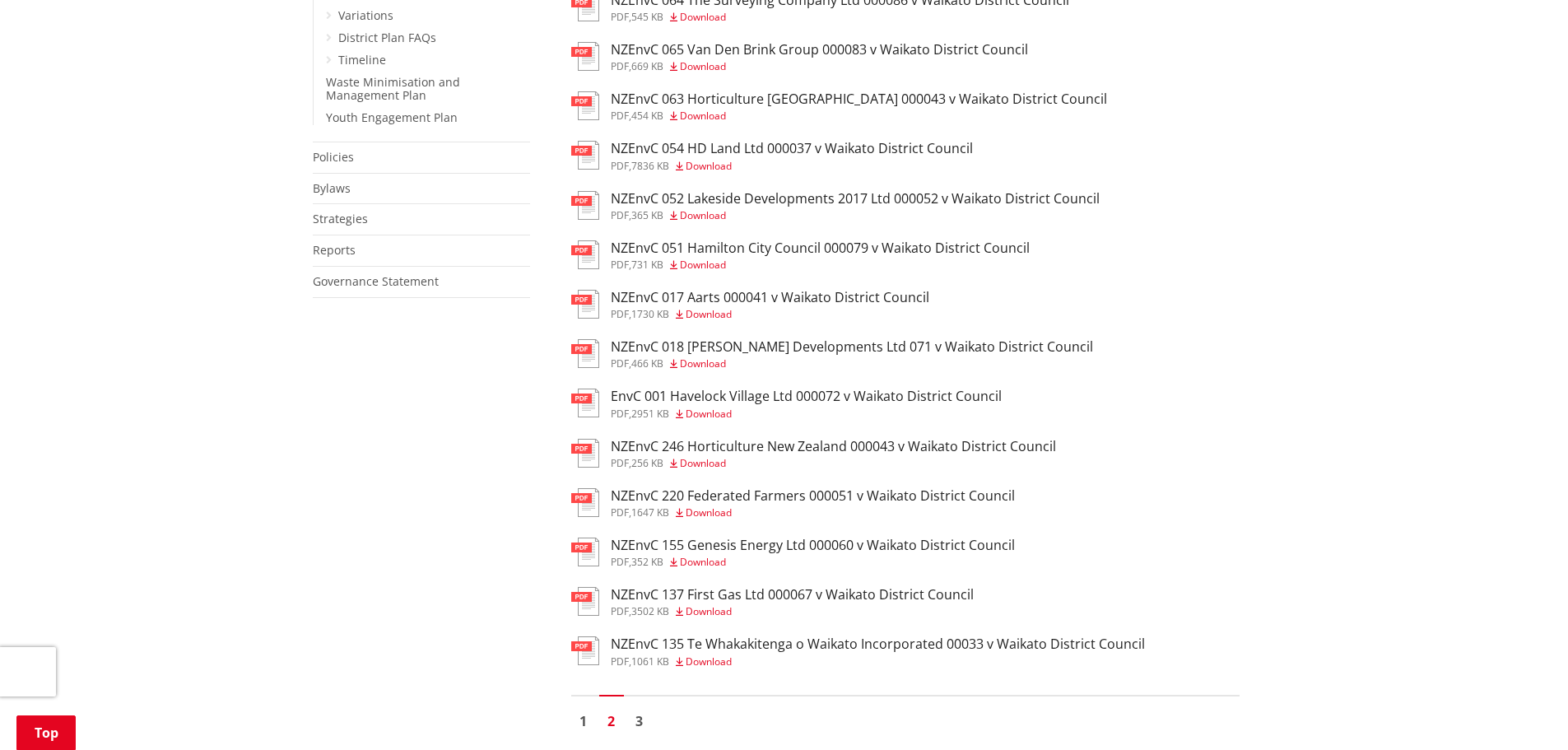
scroll to position [987, 0]
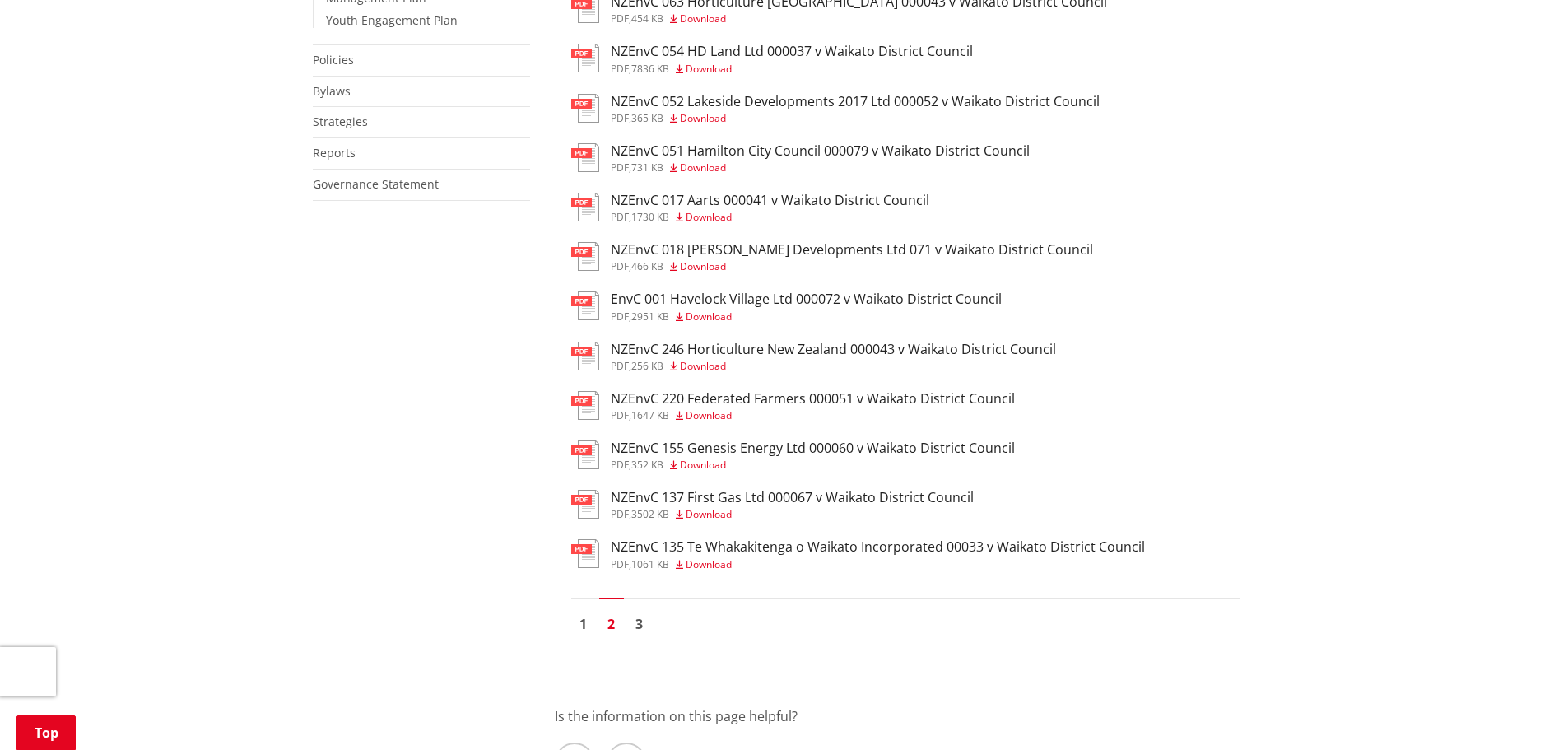
click at [716, 316] on span "Download" at bounding box center [709, 316] width 46 height 14
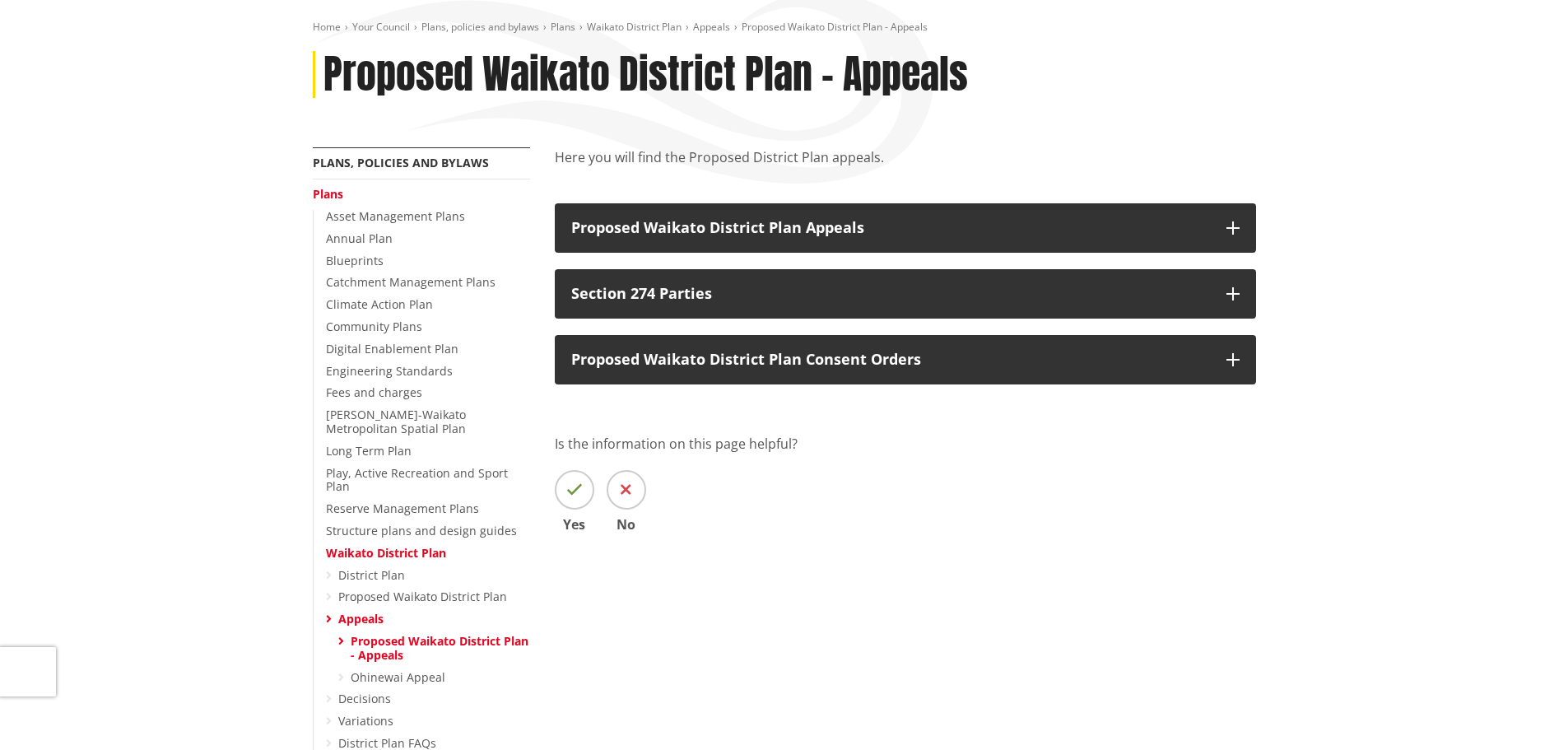
scroll to position [82, 0]
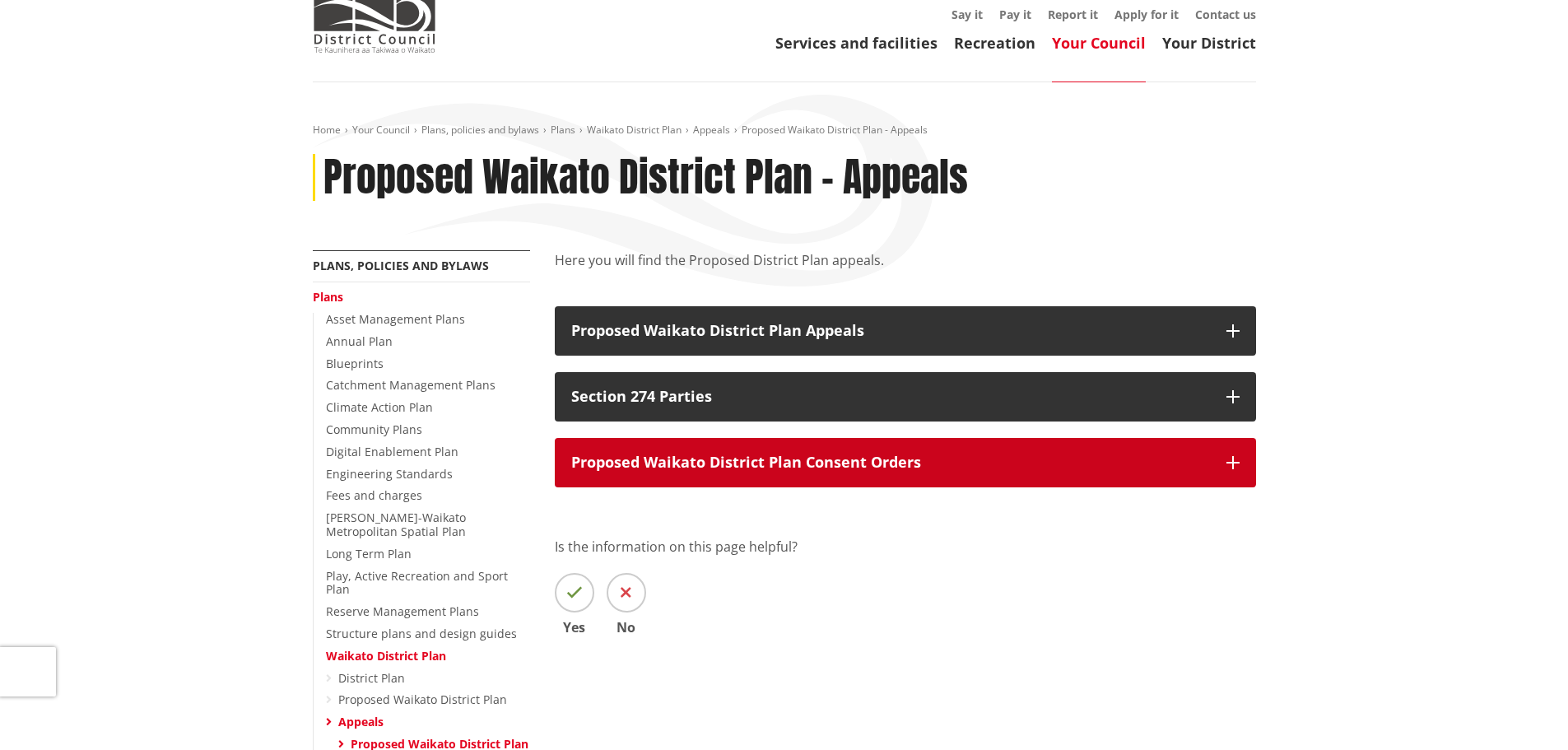
click at [1230, 463] on icon "button" at bounding box center [1233, 463] width 14 height 13
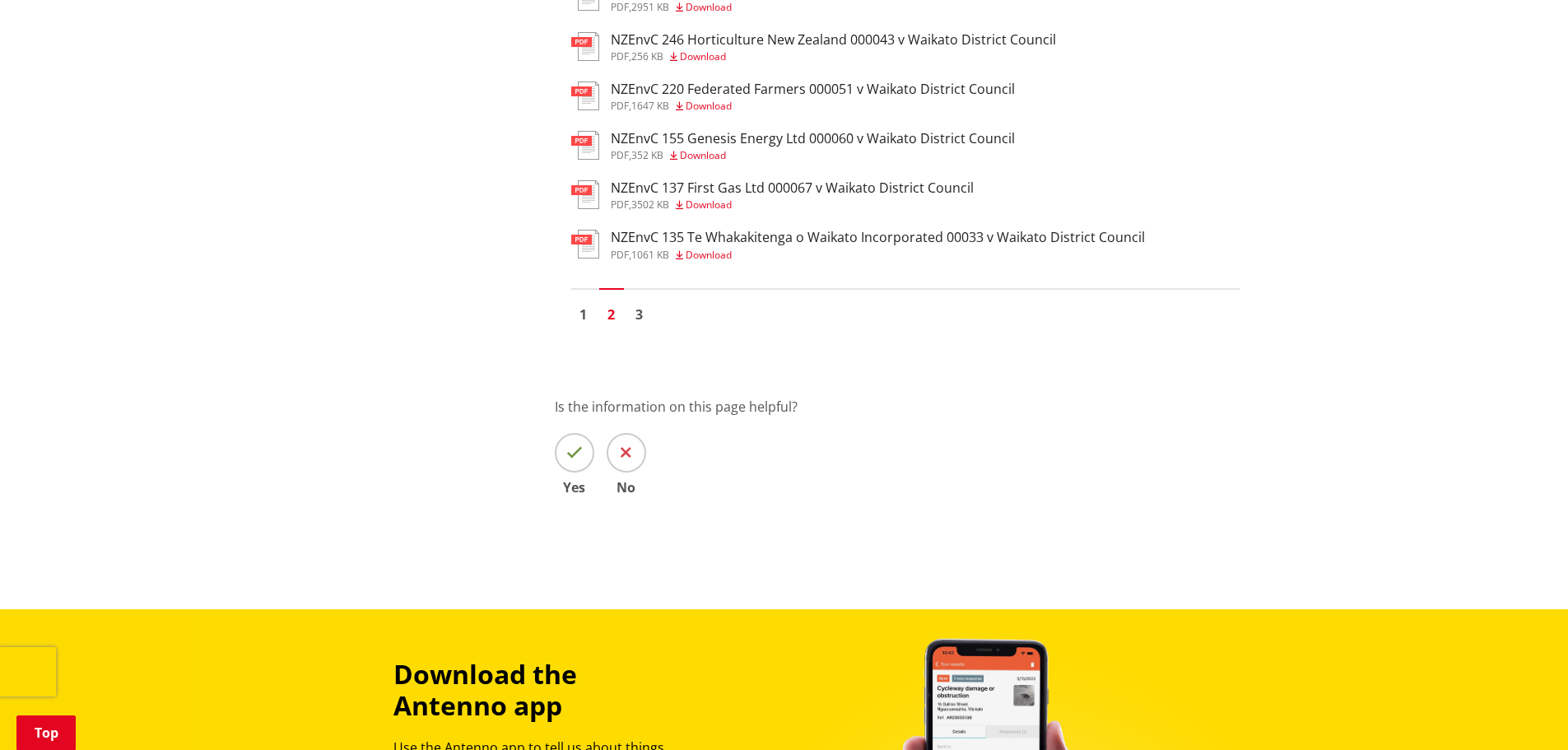
scroll to position [1317, 0]
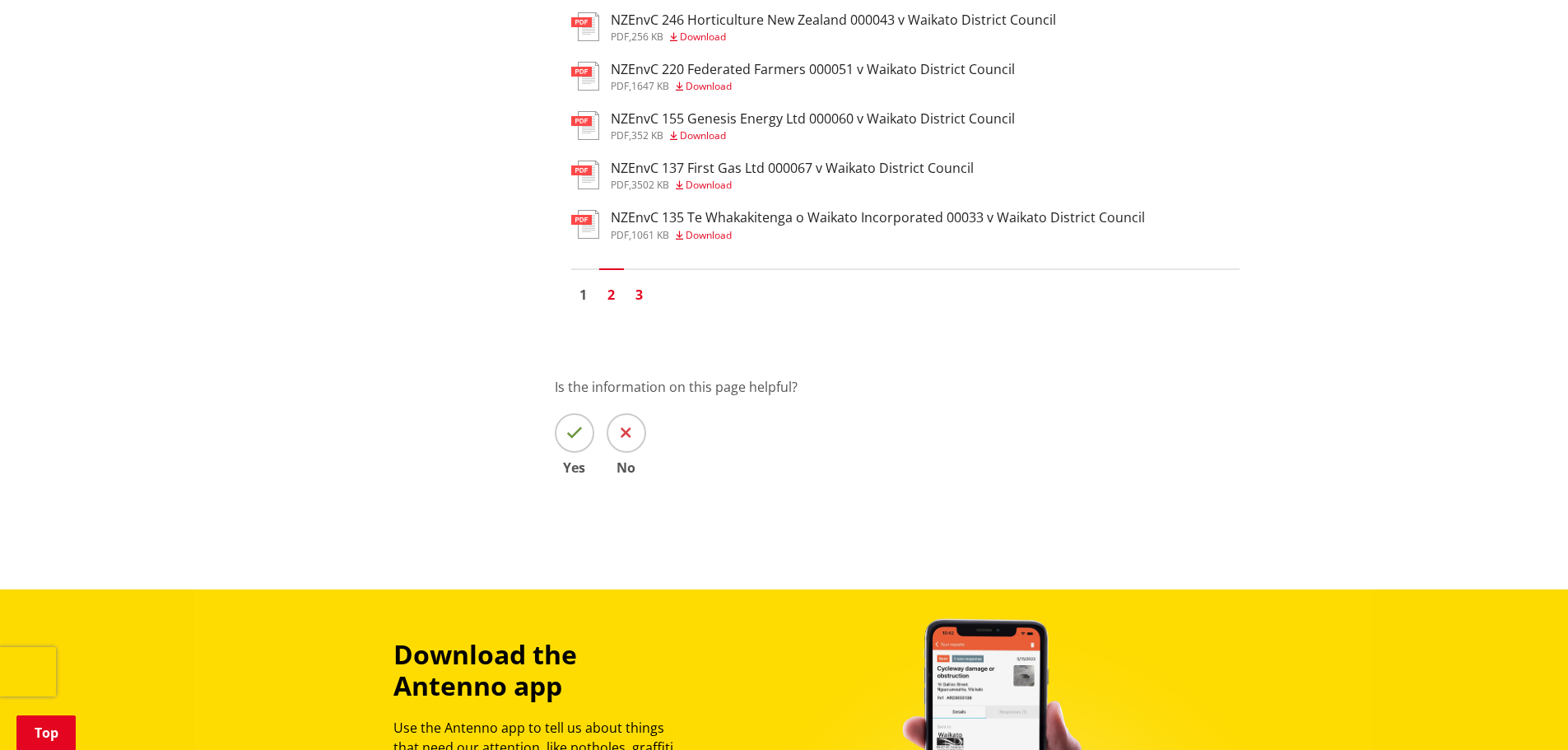
click at [640, 294] on link "3" at bounding box center [640, 295] width 25 height 25
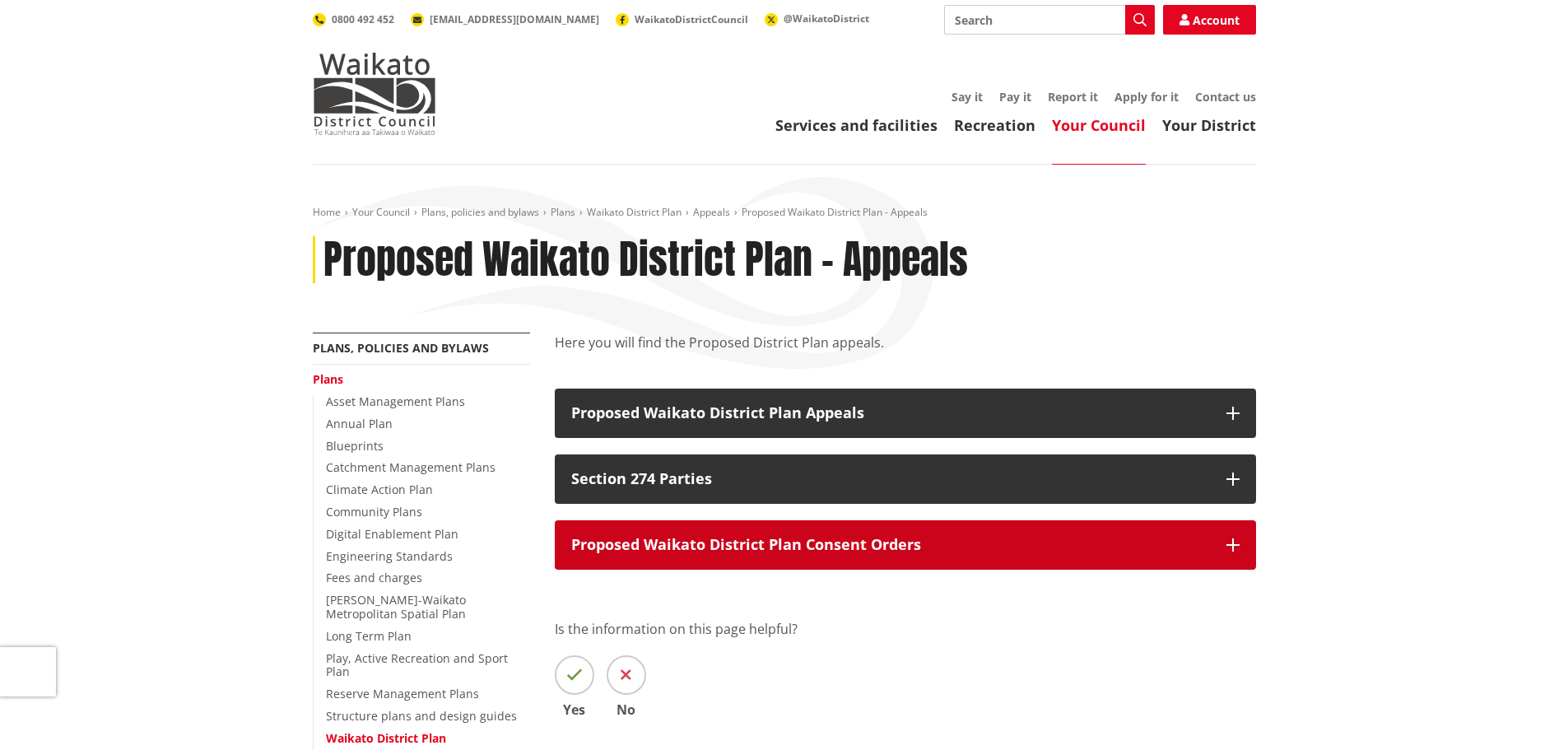
click at [1233, 544] on icon "button" at bounding box center [1233, 545] width 14 height 13
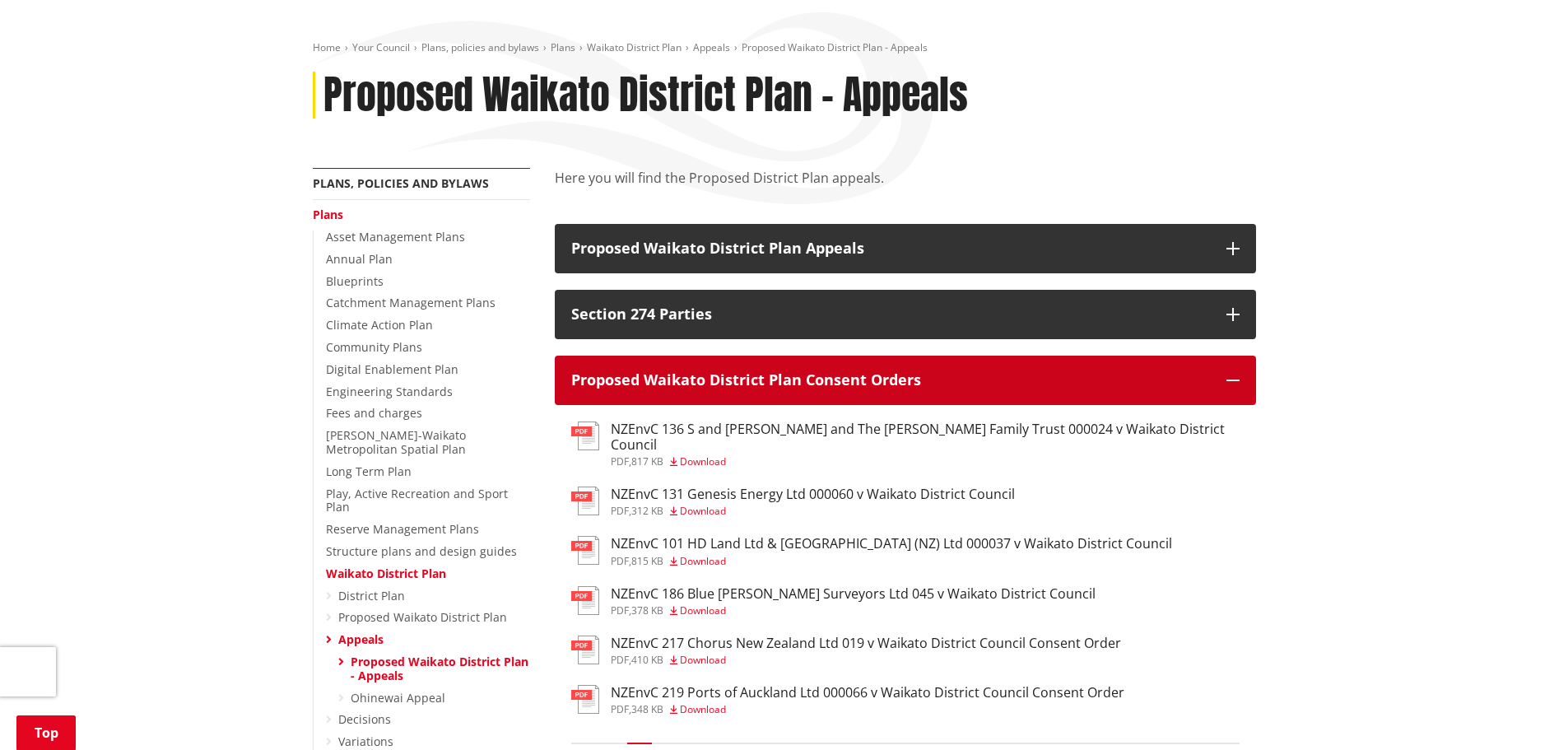
scroll to position [247, 0]
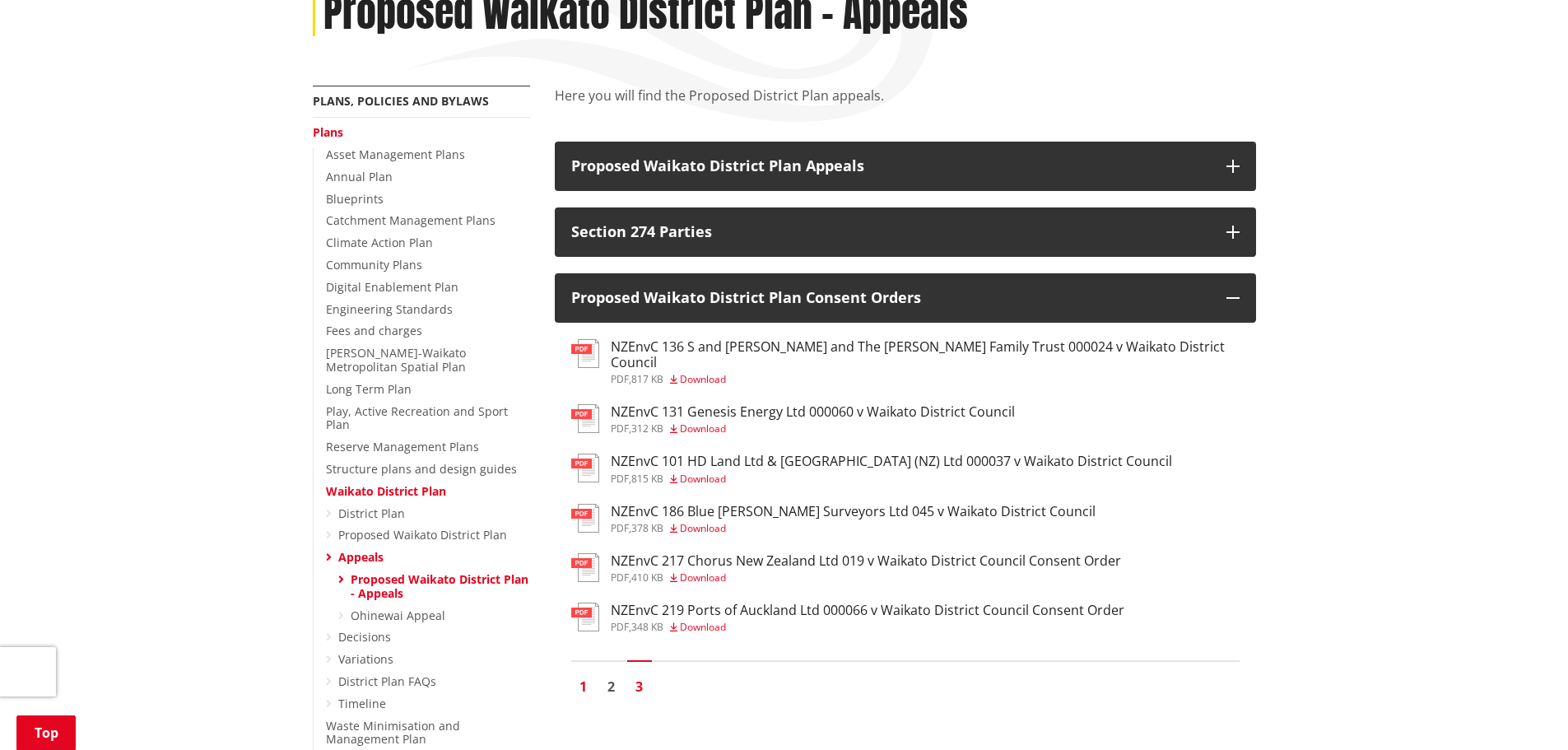
click at [582, 674] on link "1" at bounding box center [583, 686] width 25 height 25
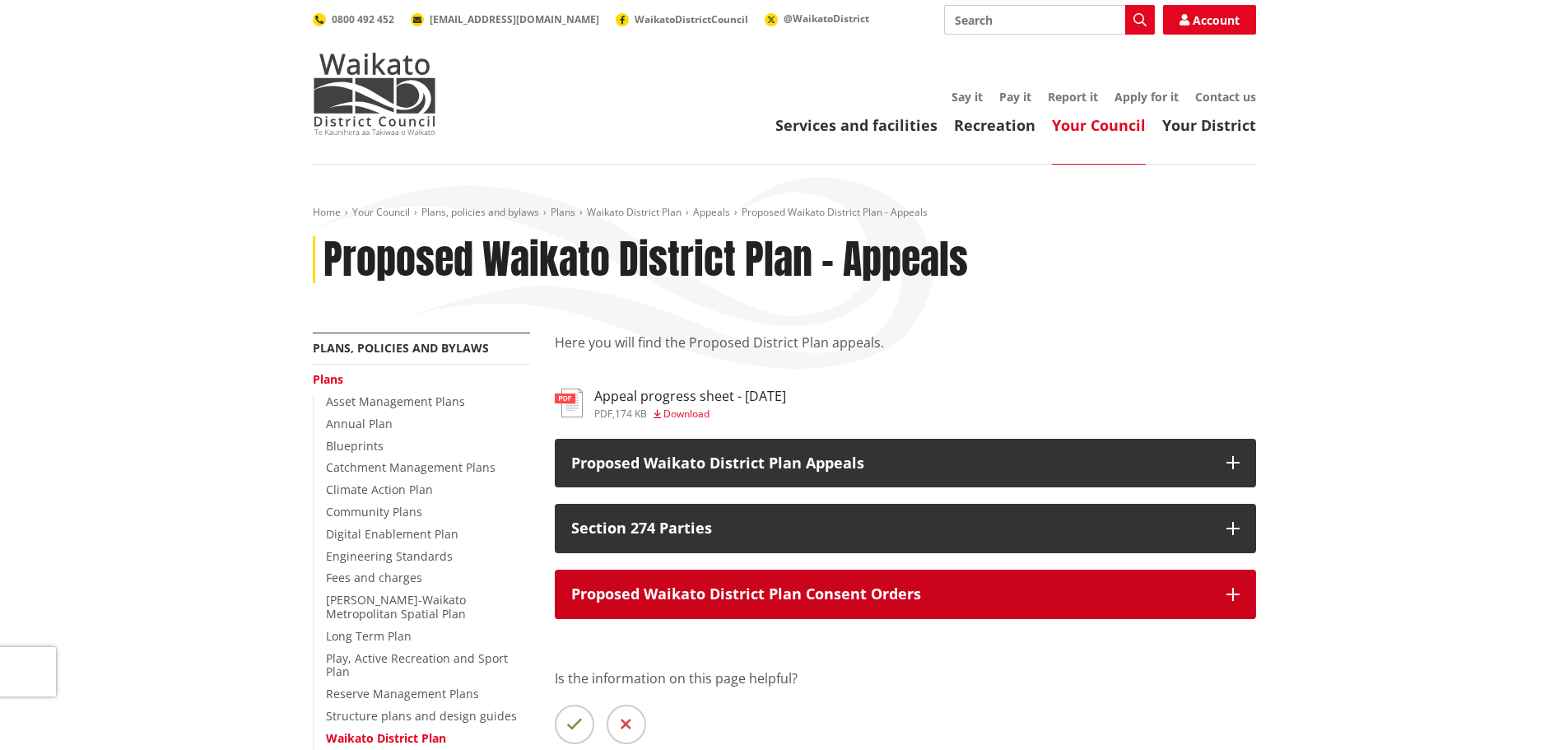
click at [1239, 592] on icon "button" at bounding box center [1233, 595] width 14 height 13
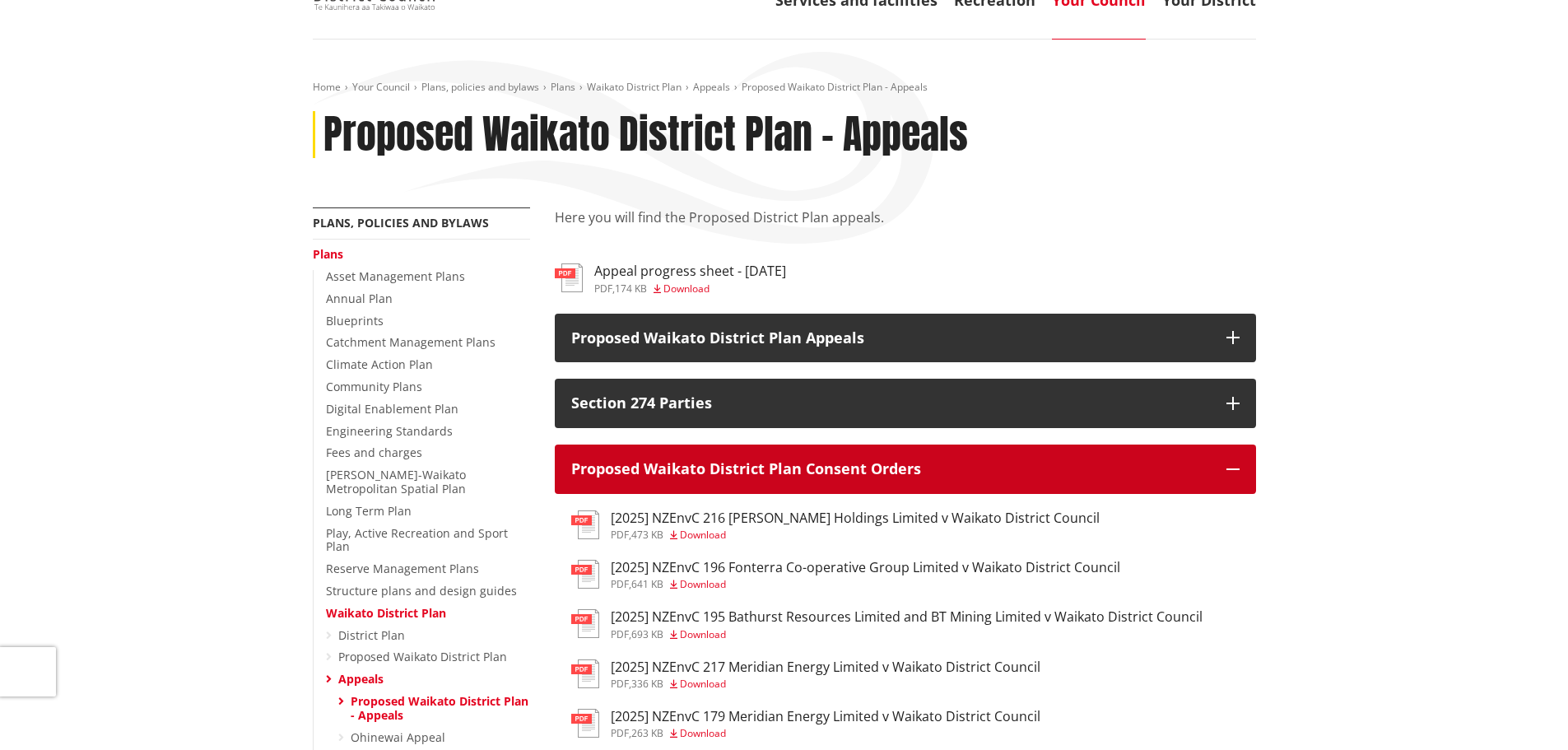
scroll to position [165, 0]
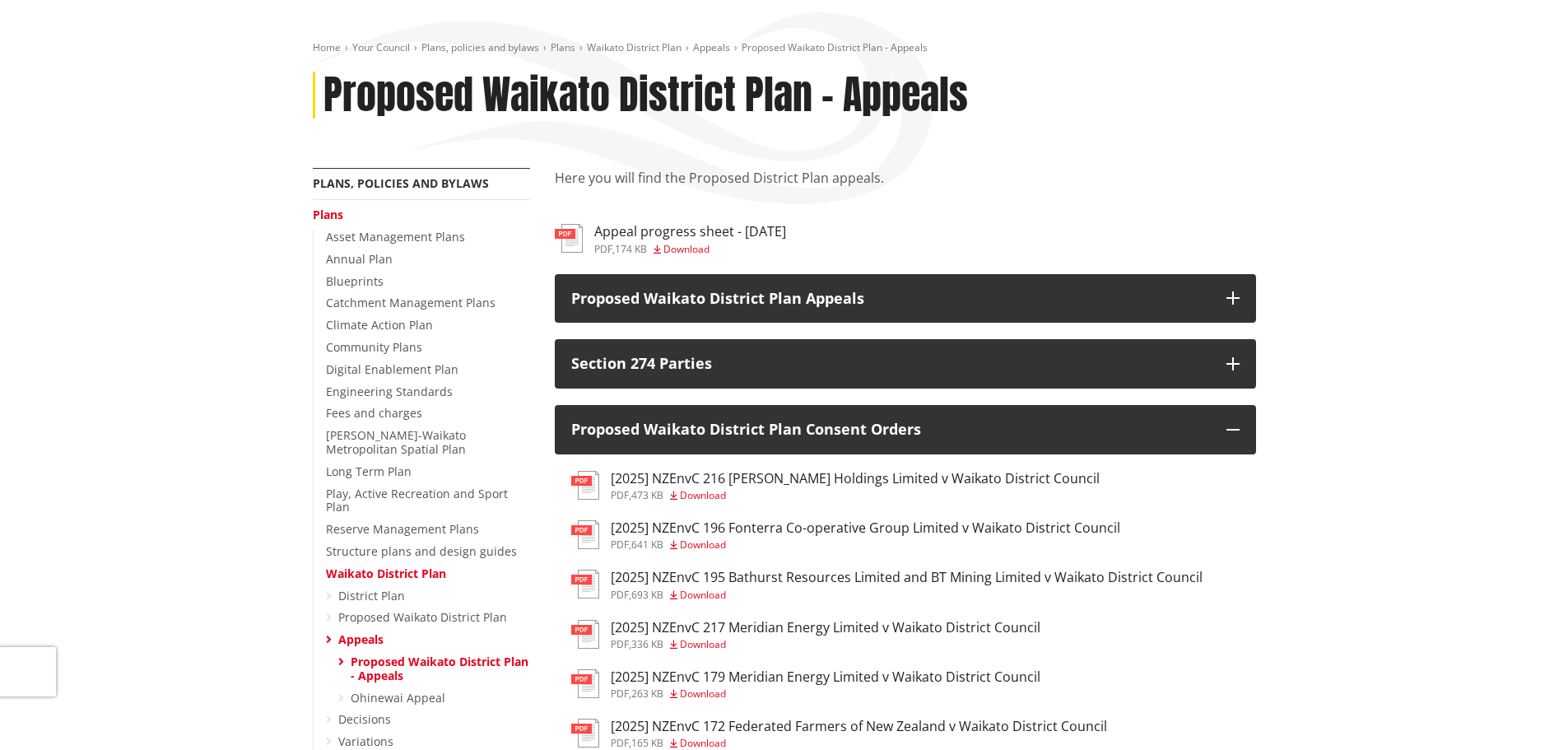
click at [702, 543] on span "Download" at bounding box center [703, 544] width 46 height 14
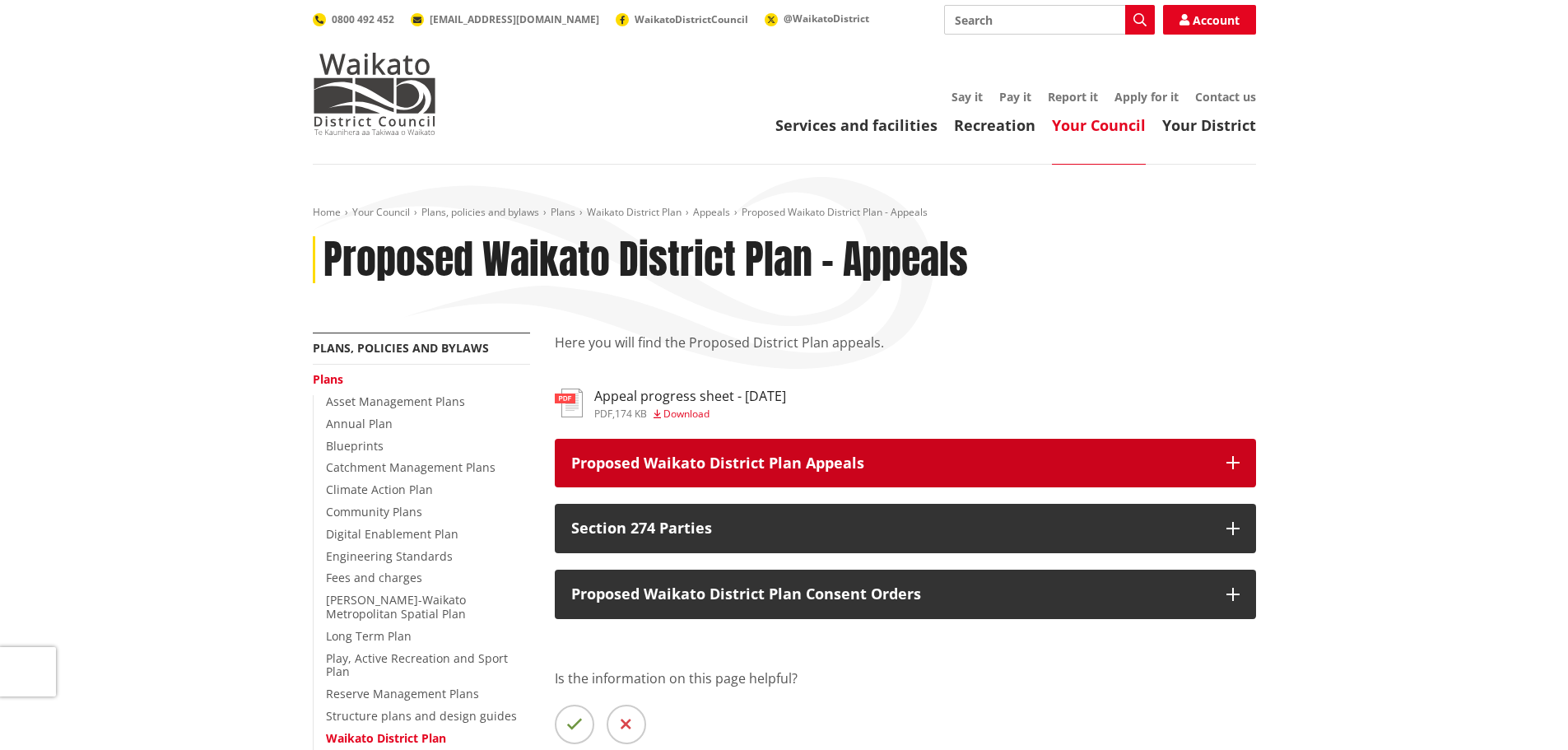
scroll to position [165, 0]
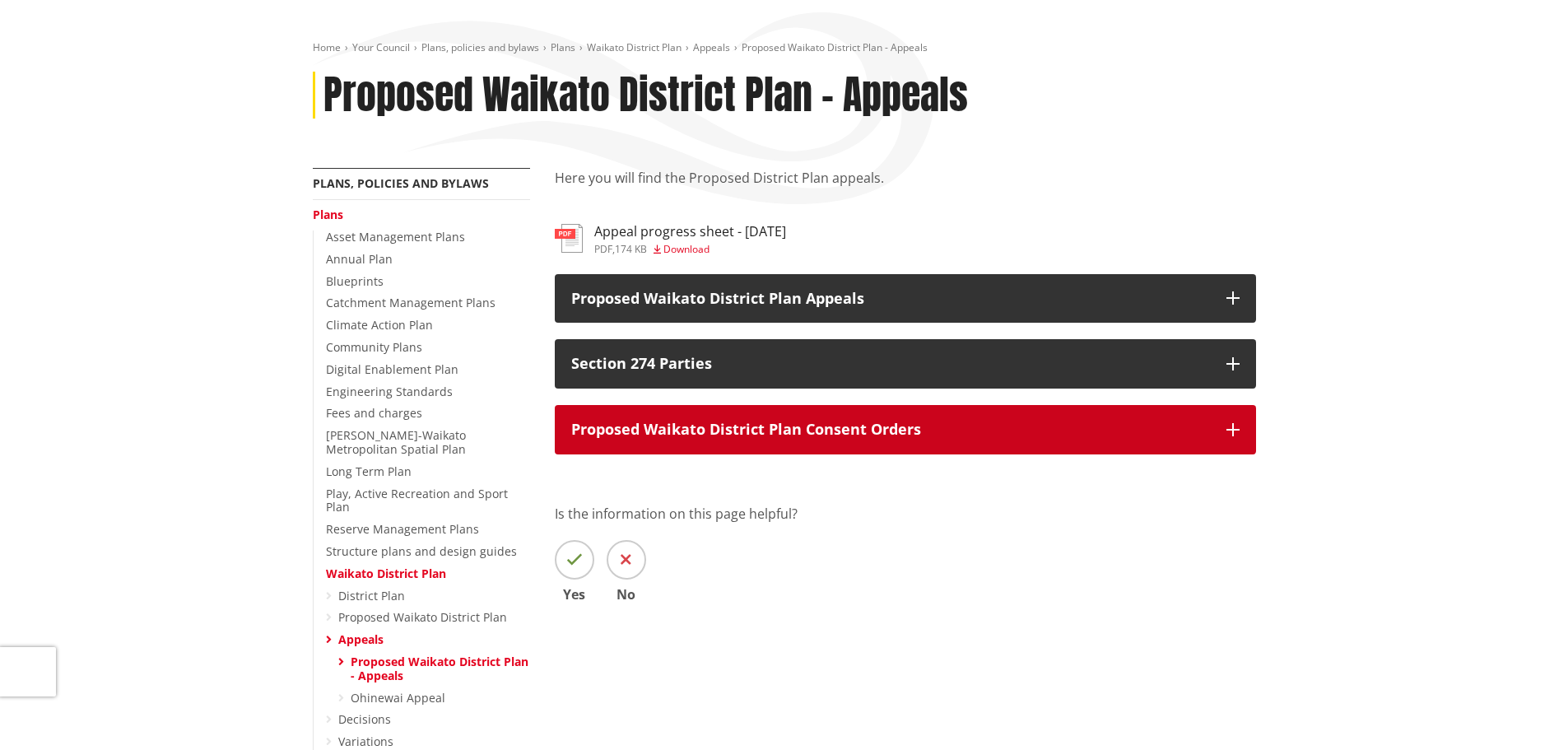
click at [1239, 435] on icon "button" at bounding box center [1233, 430] width 14 height 13
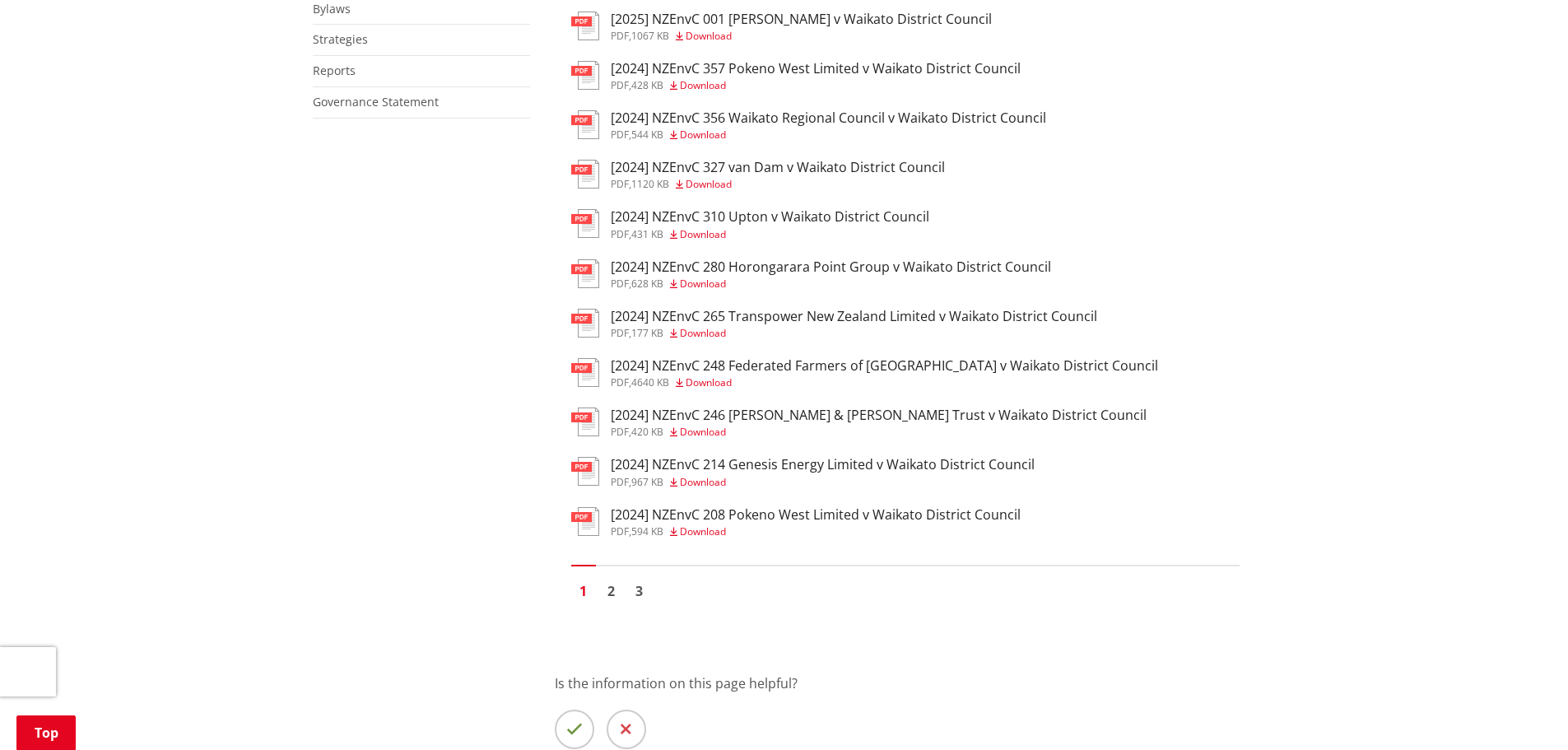
scroll to position [1152, 0]
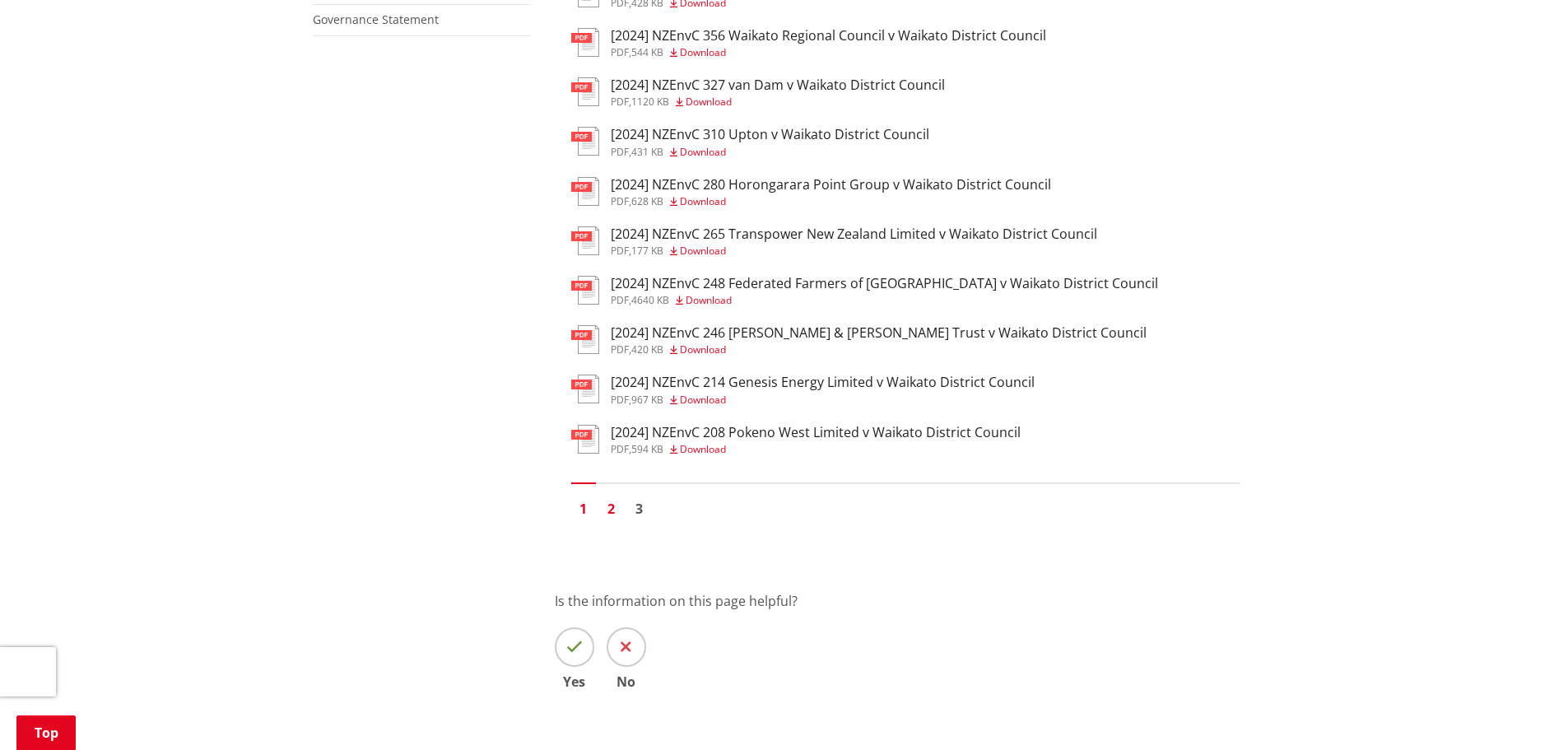
click at [611, 512] on link "2" at bounding box center [611, 509] width 25 height 25
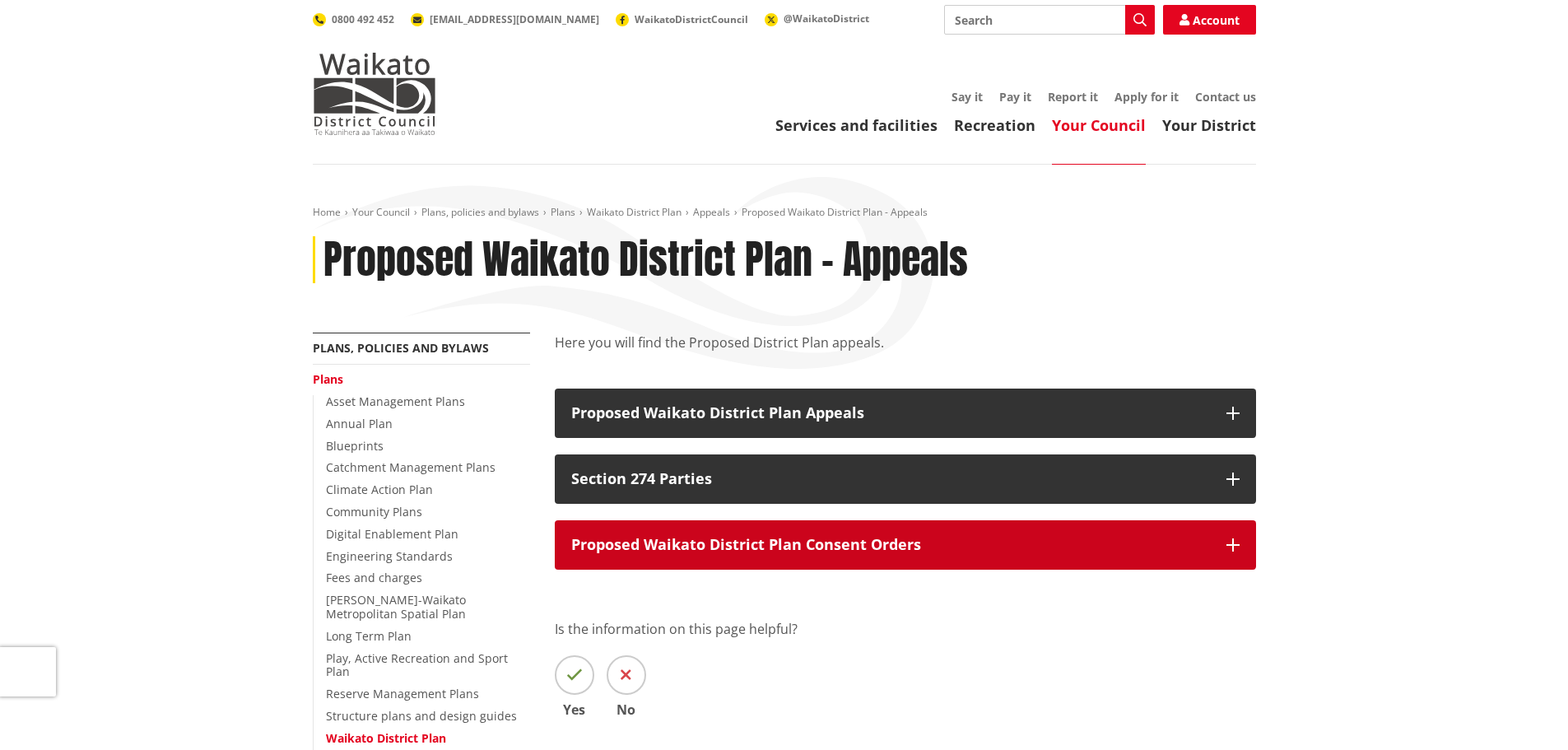
click at [1241, 546] on button "Proposed Waikato District Plan Consent Orders" at bounding box center [905, 545] width 701 height 49
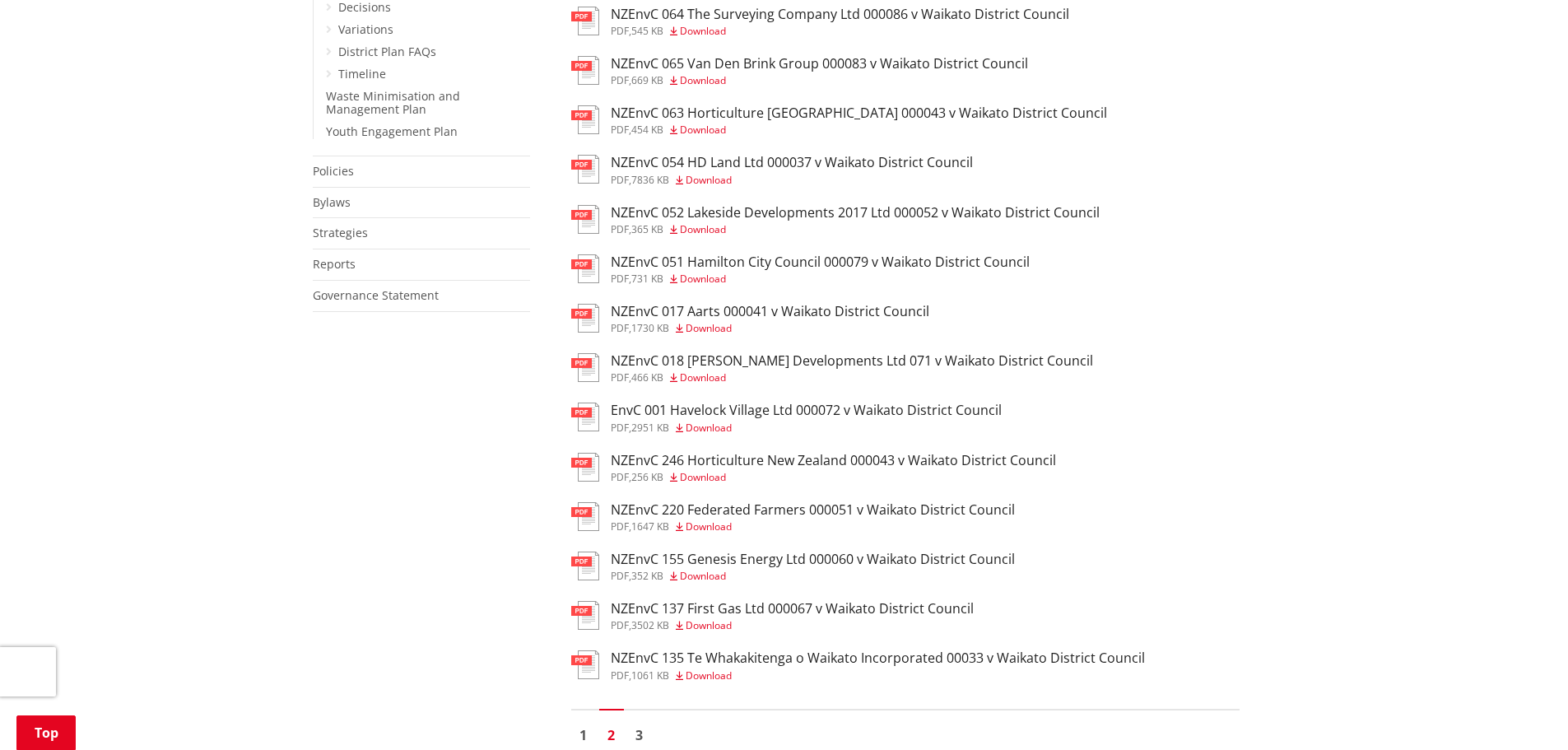
scroll to position [905, 0]
